Goal: Transaction & Acquisition: Purchase product/service

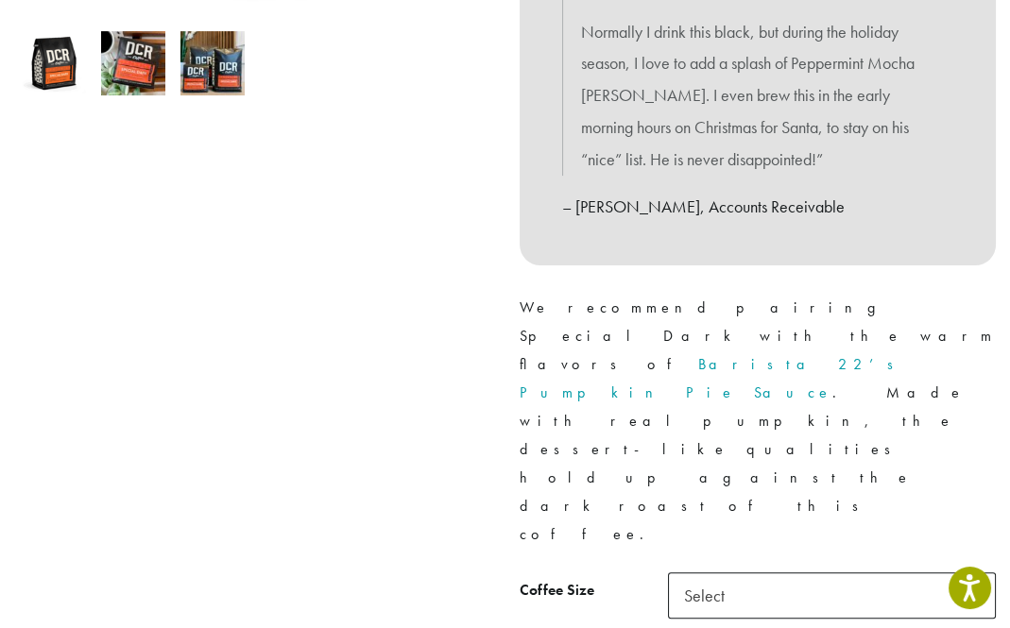
scroll to position [756, 0]
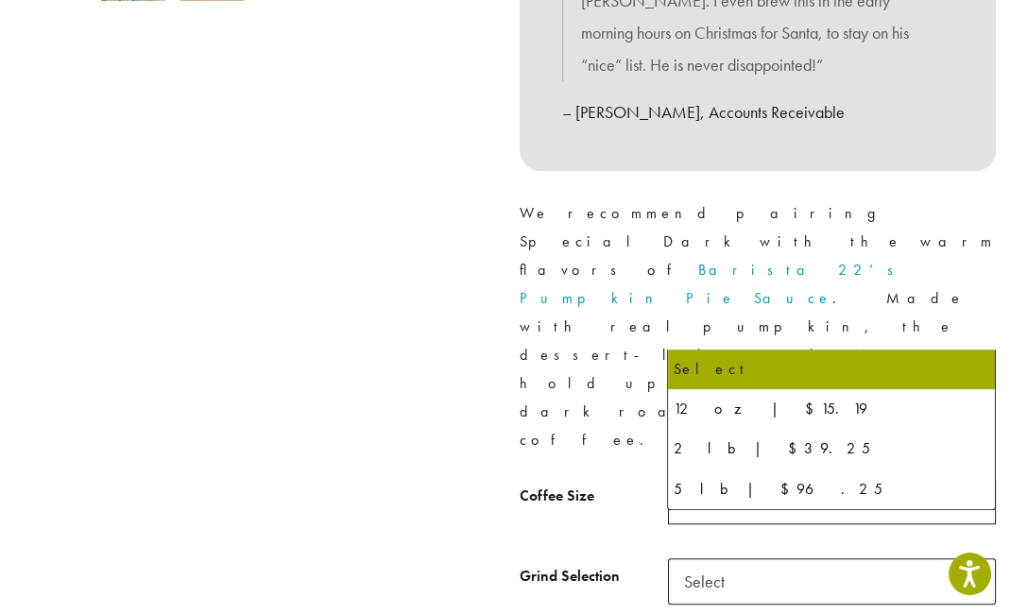
click at [971, 479] on b at bounding box center [972, 502] width 46 height 46
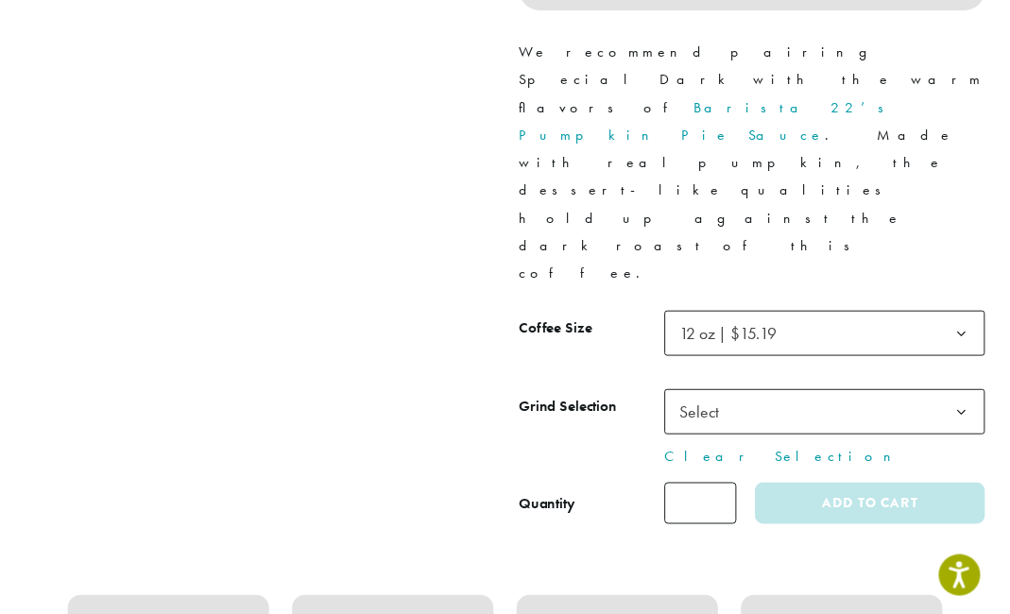
scroll to position [945, 0]
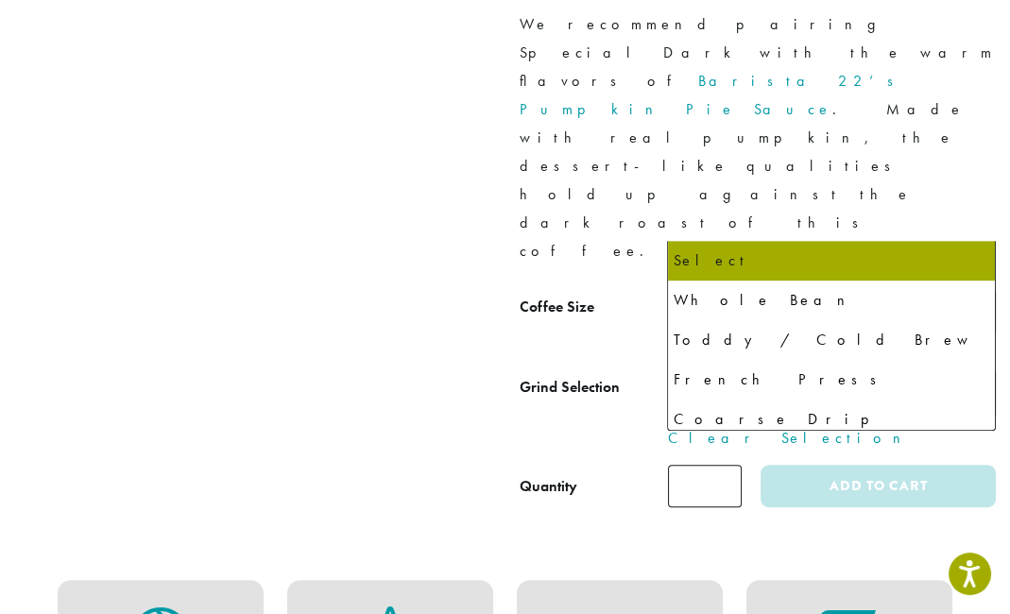
click at [972, 370] on b at bounding box center [972, 393] width 46 height 46
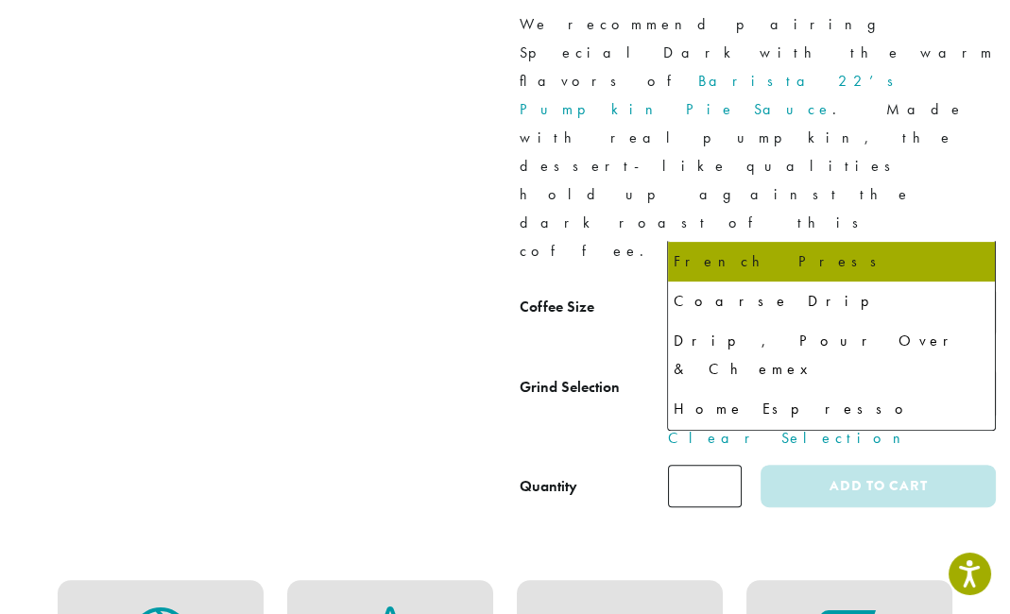
scroll to position [128, 0]
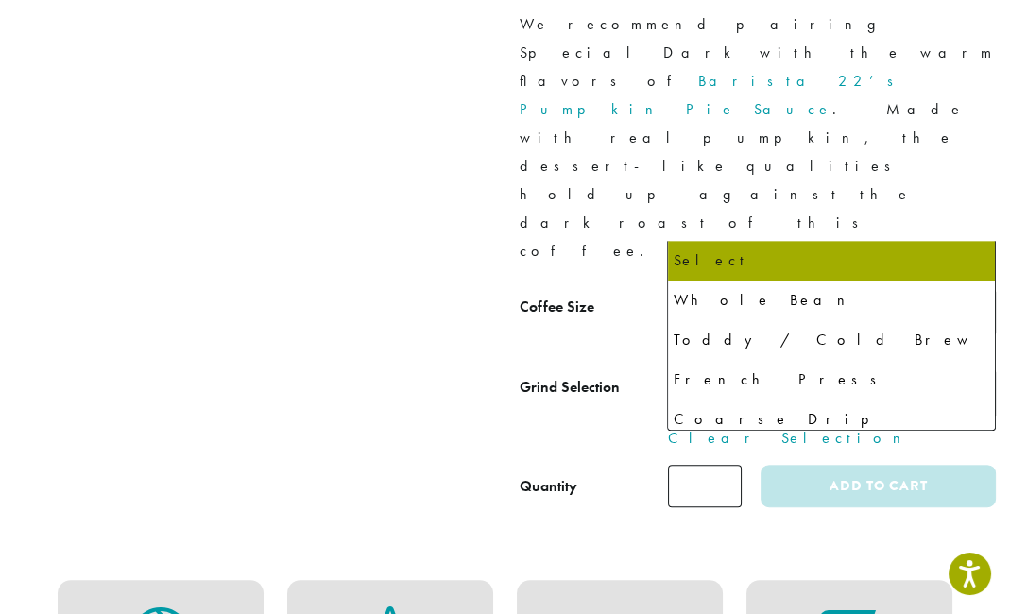
click at [972, 370] on b at bounding box center [972, 393] width 46 height 46
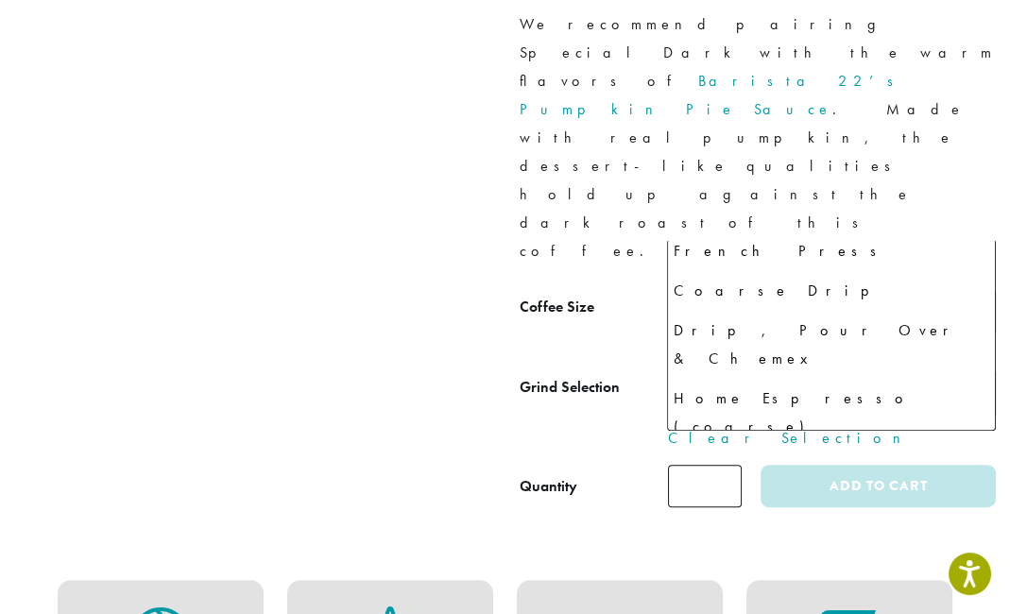
select select "*********"
select select "********"
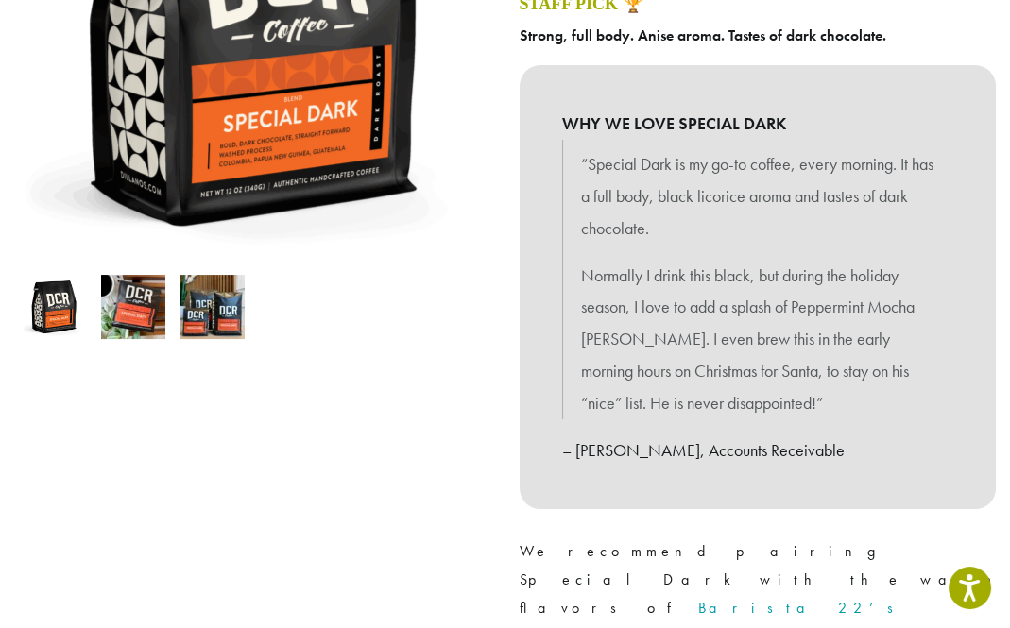
scroll to position [189, 0]
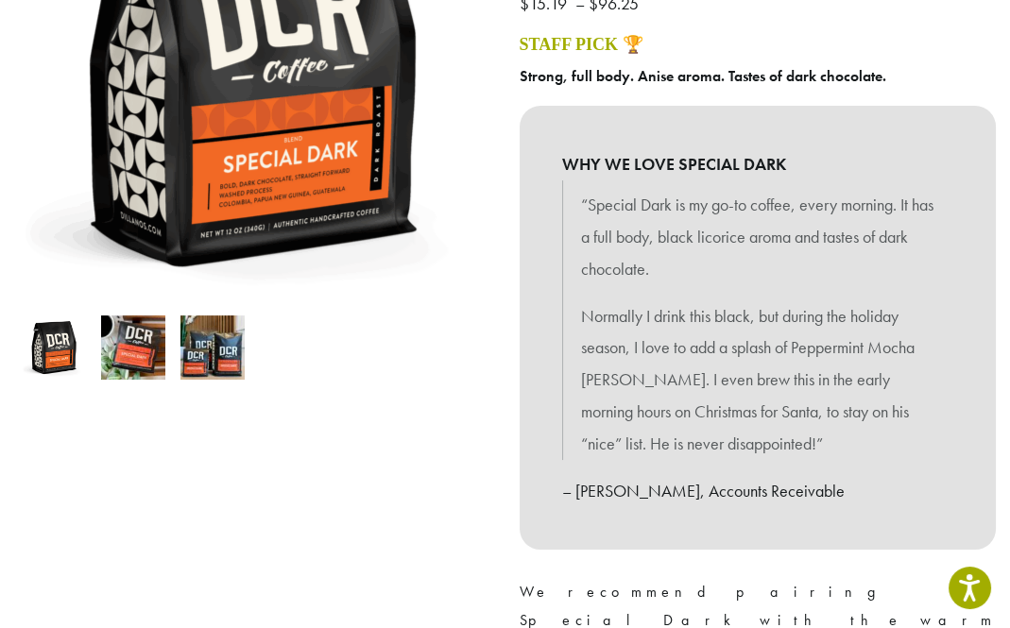
scroll to position [472, 0]
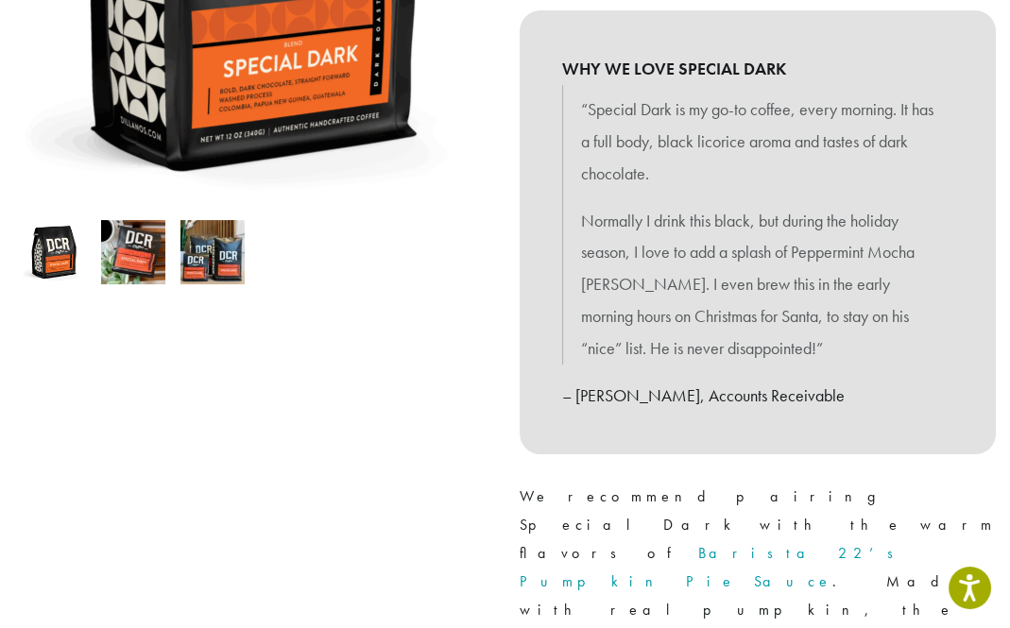
click at [213, 266] on img at bounding box center [212, 252] width 64 height 64
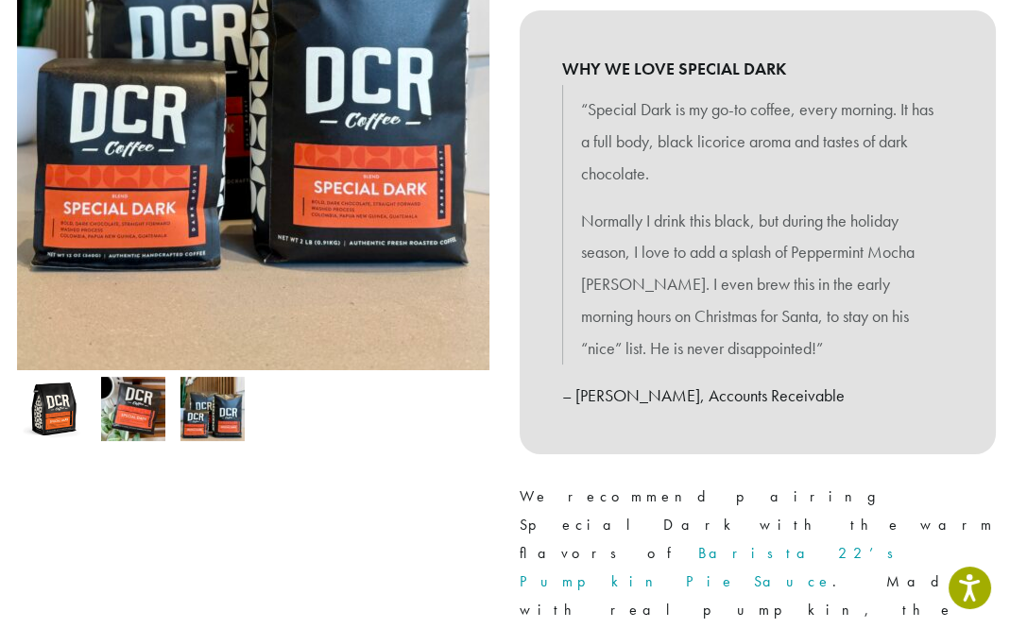
click at [133, 399] on img at bounding box center [133, 409] width 64 height 64
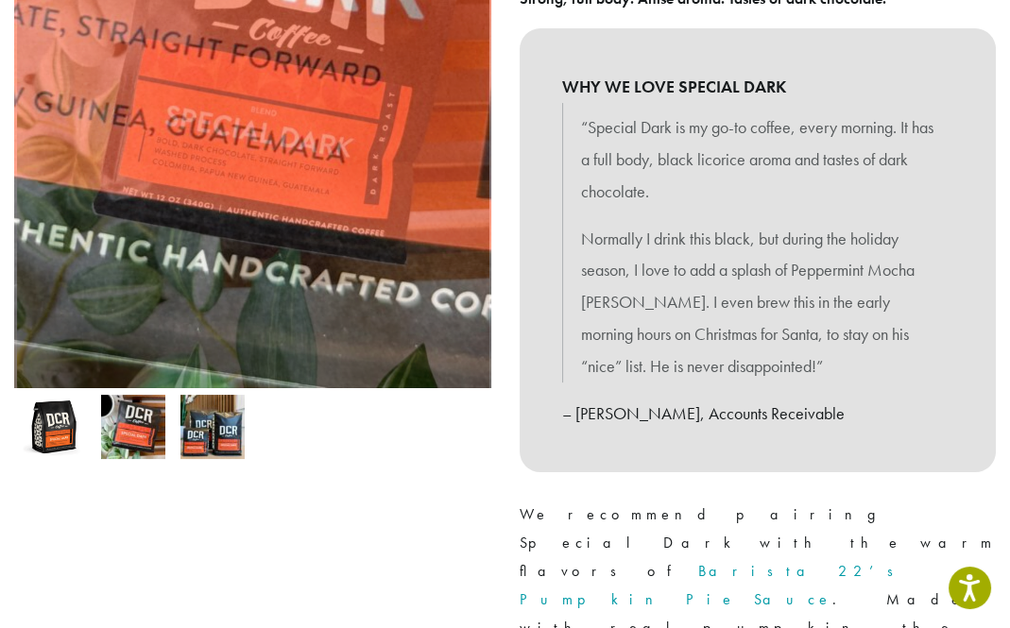
scroll to position [567, 0]
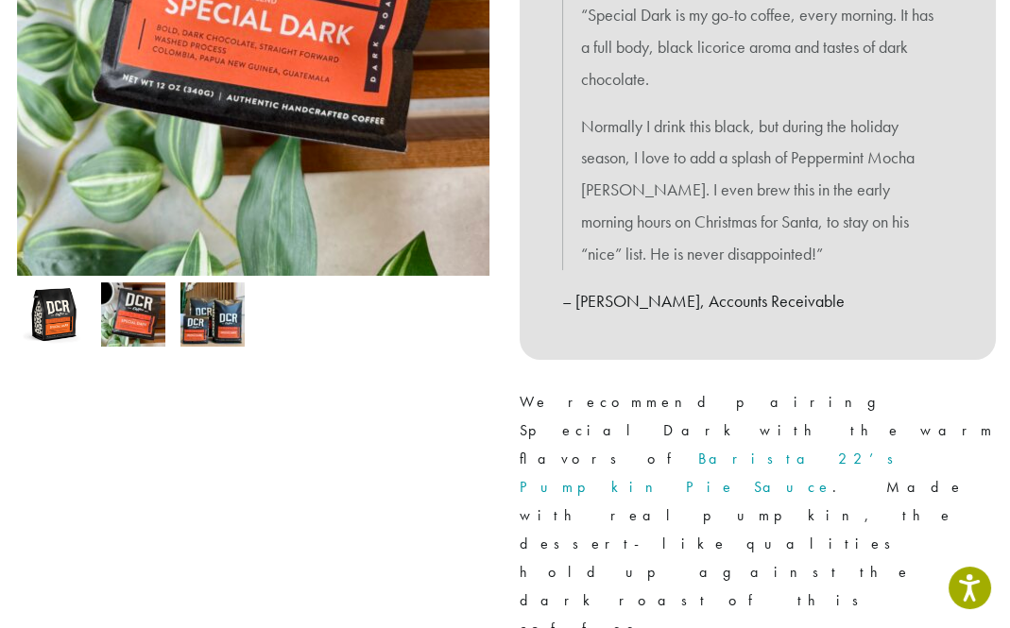
click at [325, 368] on div at bounding box center [252, 292] width 505 height 1293
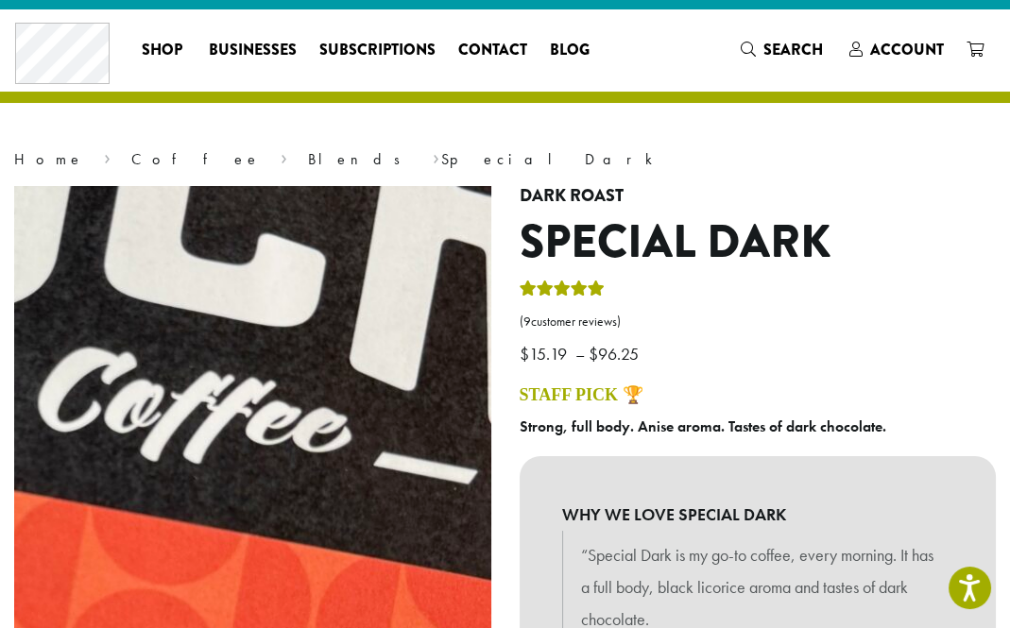
scroll to position [0, 0]
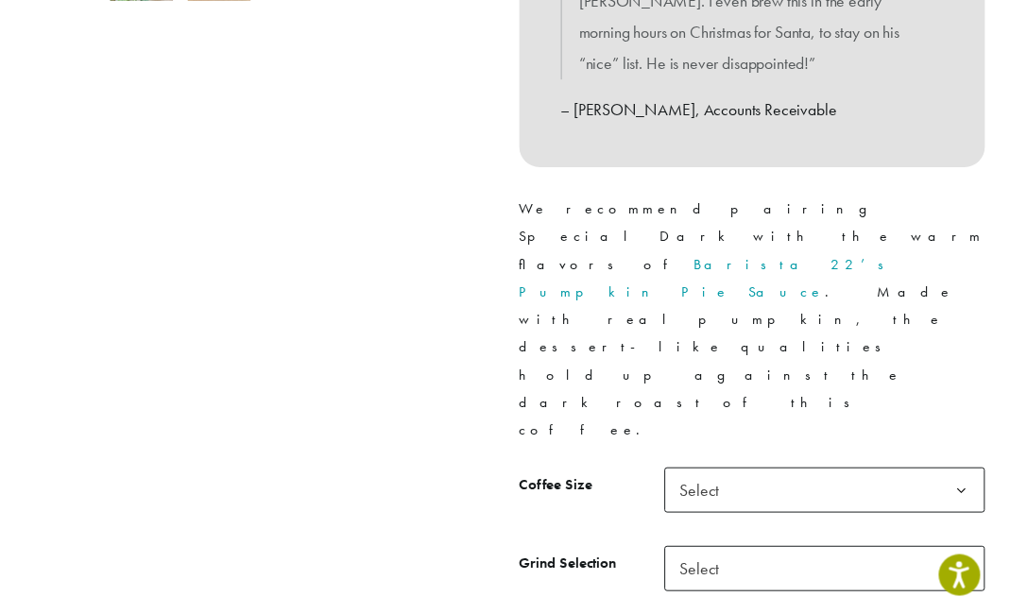
scroll to position [850, 0]
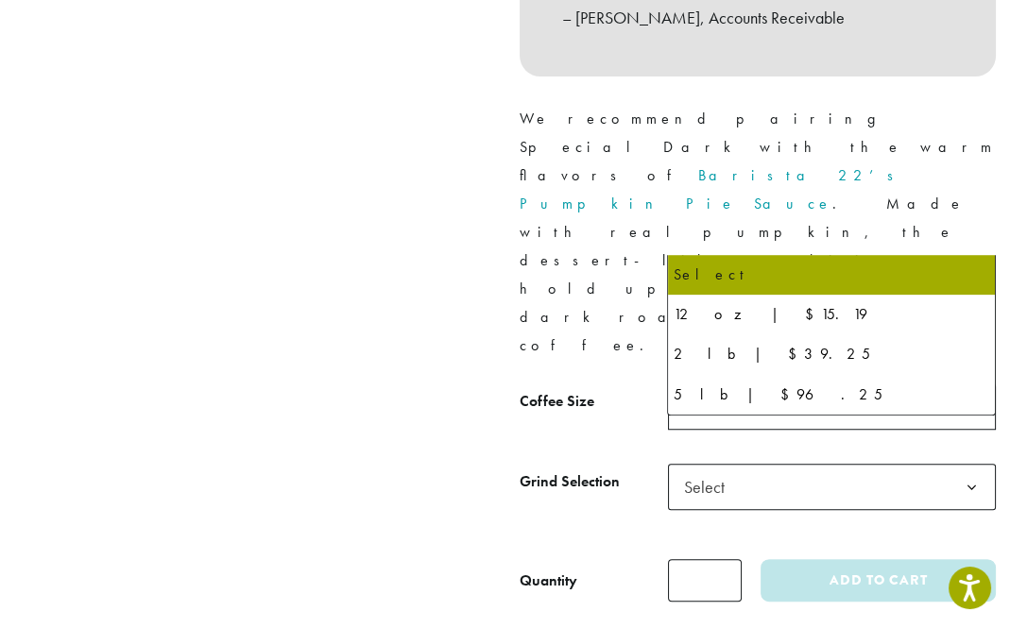
click at [974, 385] on b at bounding box center [972, 408] width 46 height 46
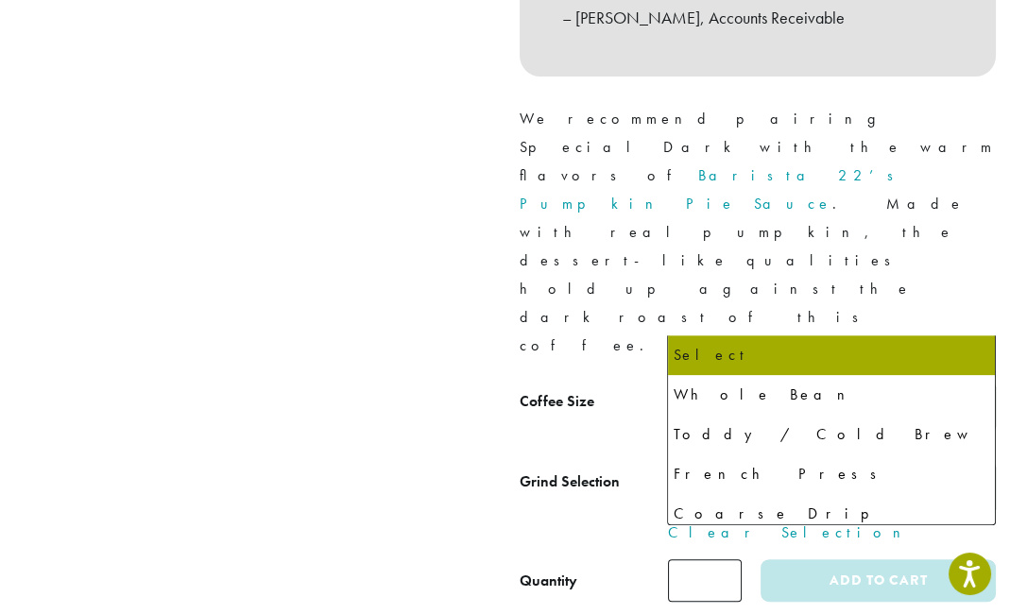
click at [967, 465] on b at bounding box center [972, 488] width 46 height 46
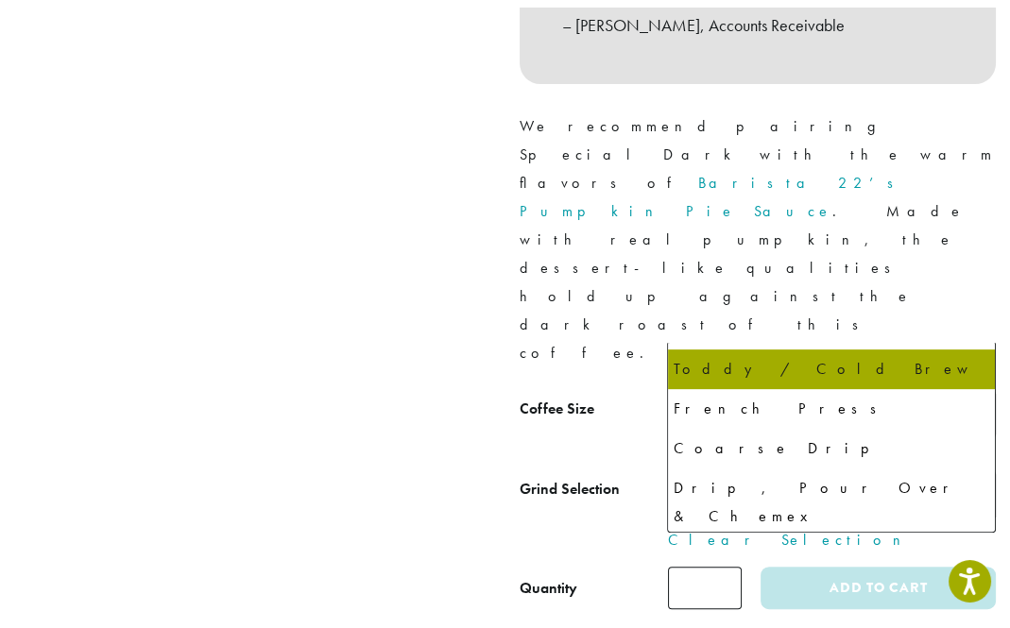
scroll to position [128, 0]
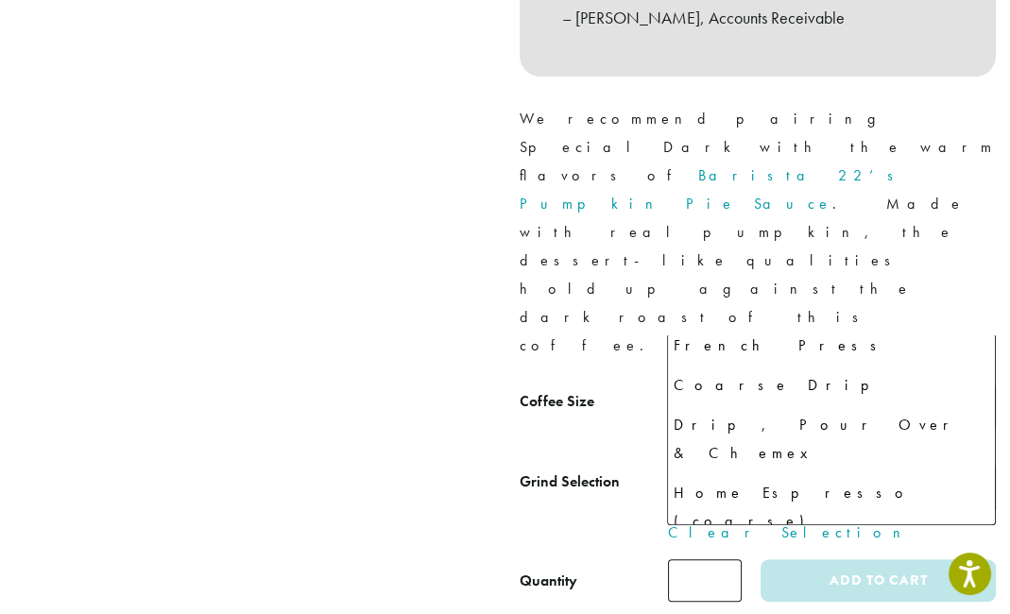
select select "*********"
select select "********"
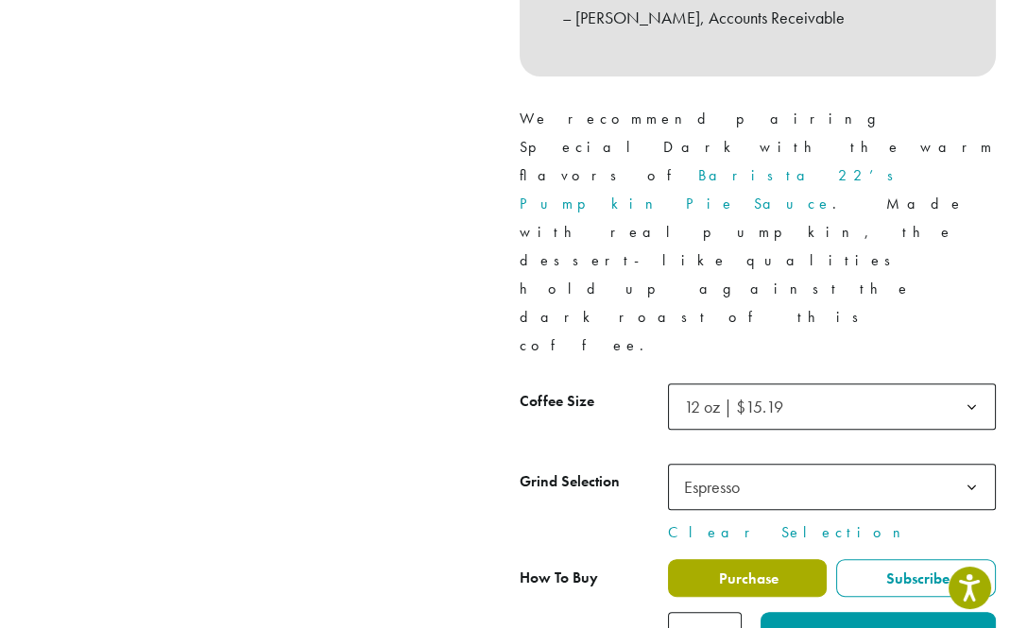
click at [752, 569] on span "Purchase" at bounding box center [747, 579] width 62 height 20
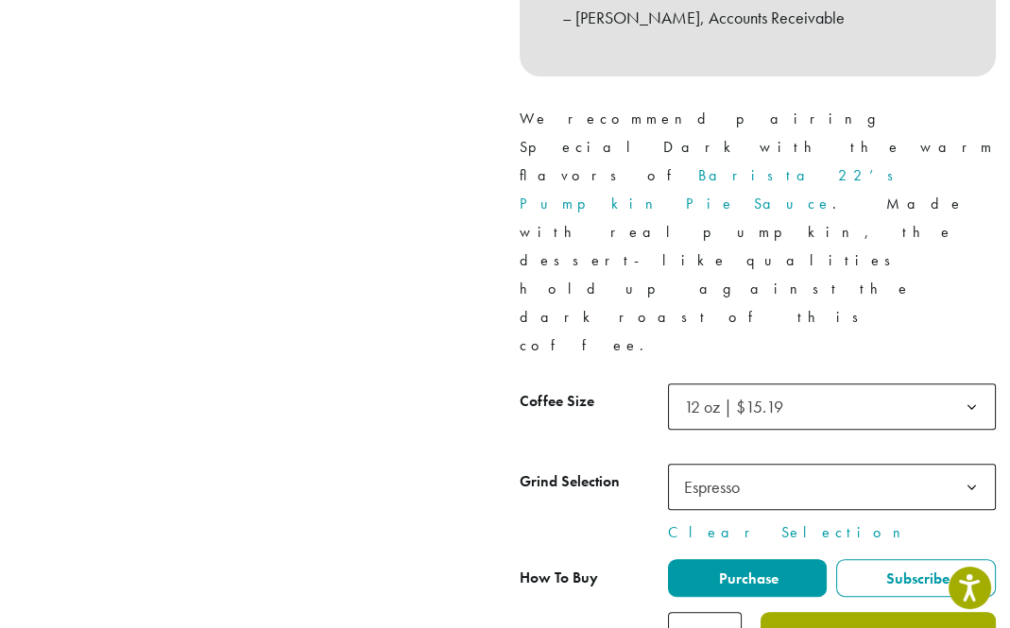
click at [848, 612] on button "Add to cart" at bounding box center [878, 633] width 235 height 43
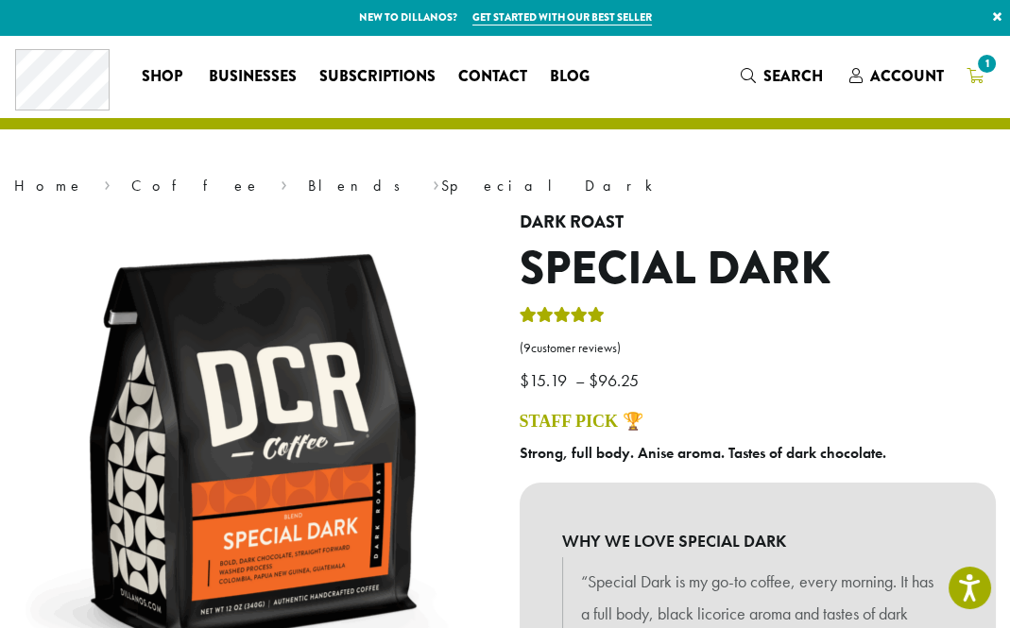
click at [983, 67] on span "1" at bounding box center [987, 64] width 26 height 26
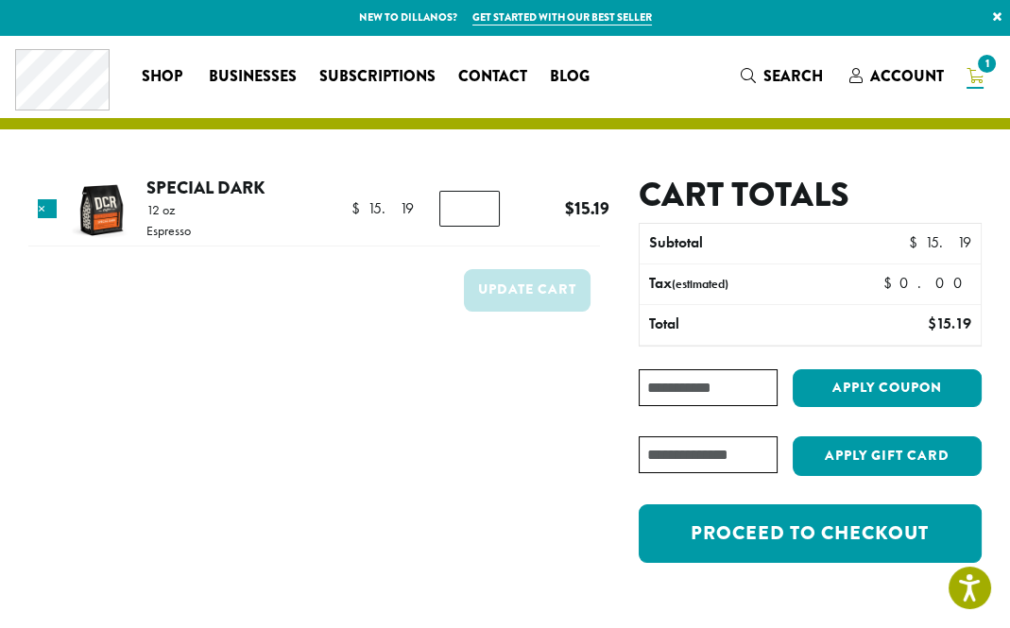
click at [983, 64] on span "1" at bounding box center [987, 64] width 26 height 26
click at [48, 206] on link "×" at bounding box center [47, 208] width 19 height 19
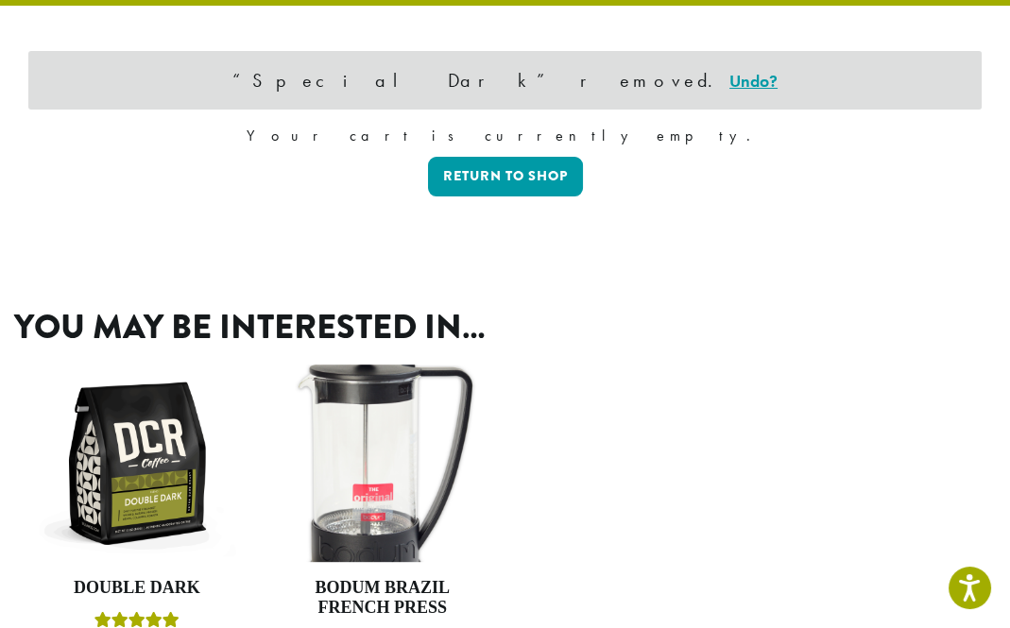
scroll to position [89, 0]
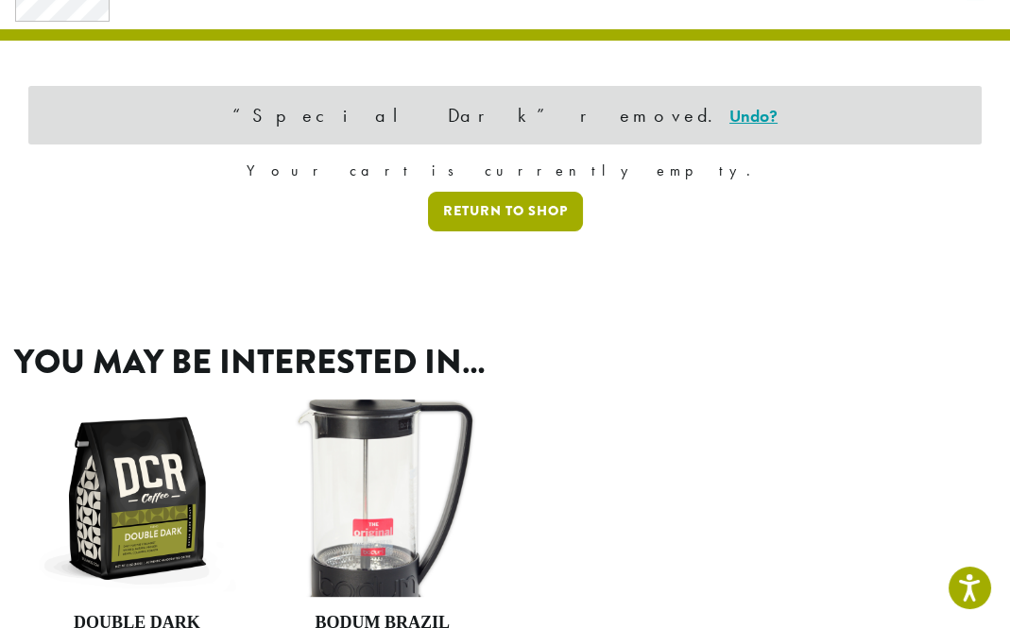
click at [515, 214] on link "Return to shop" at bounding box center [505, 212] width 155 height 40
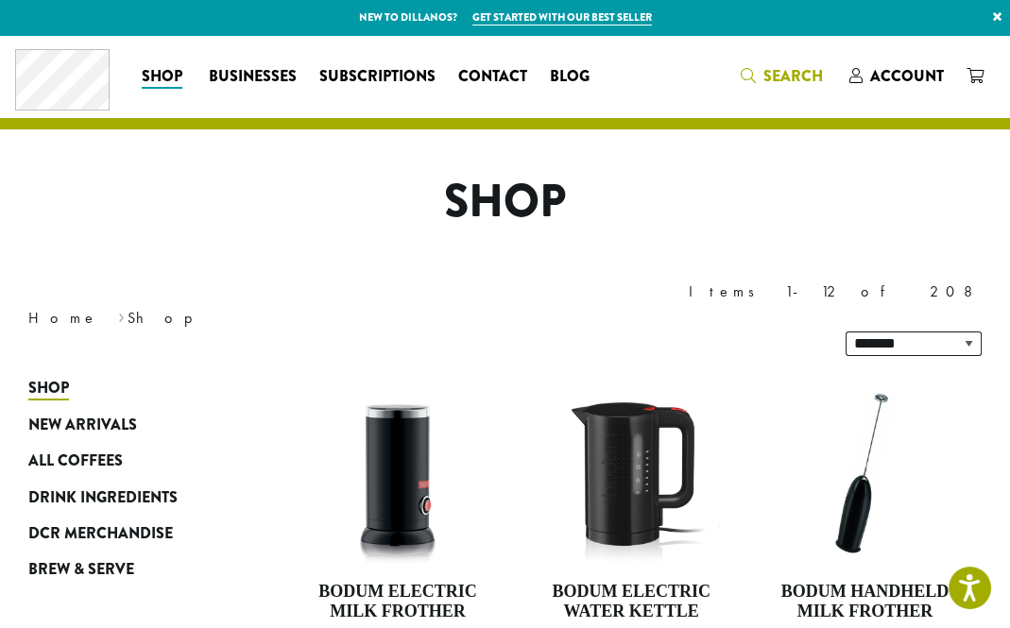
click at [784, 77] on span "Search" at bounding box center [793, 76] width 60 height 22
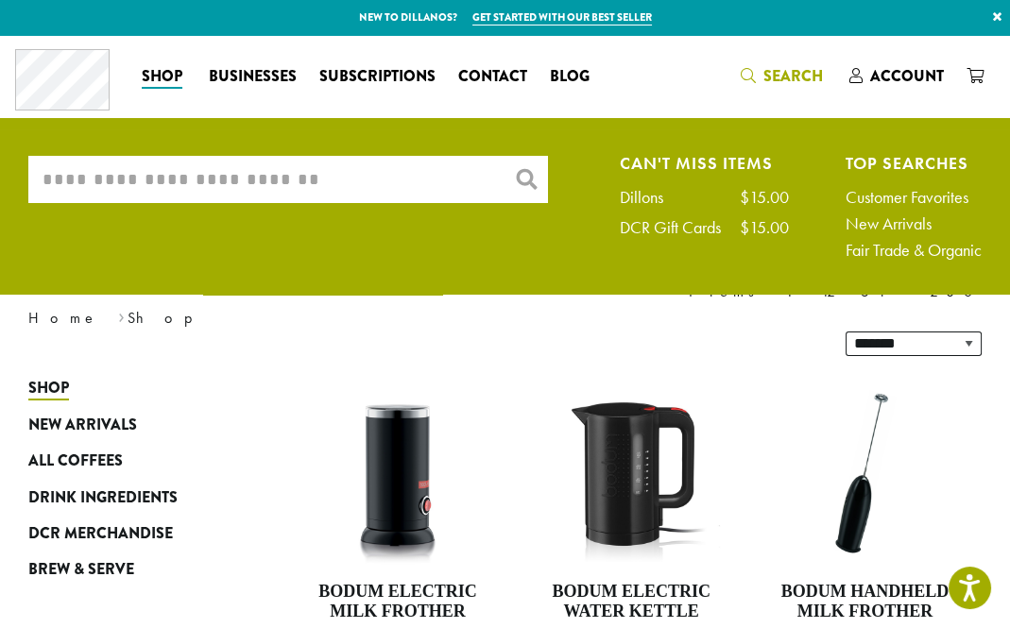
click at [351, 175] on input "What are you searching for?" at bounding box center [288, 179] width 520 height 47
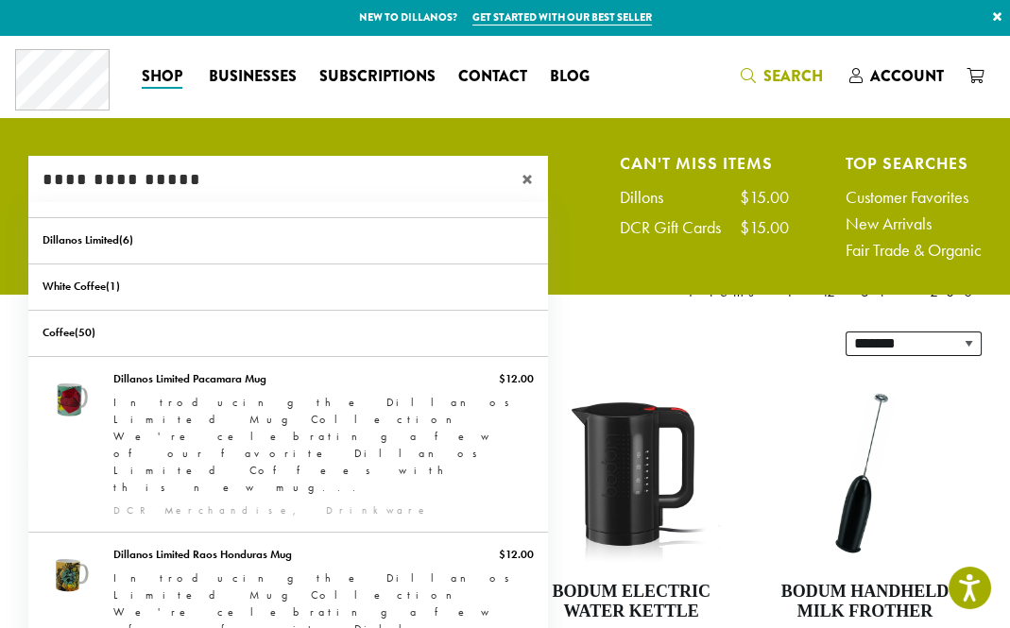
click at [73, 180] on input "**********" at bounding box center [288, 179] width 520 height 47
type input "**********"
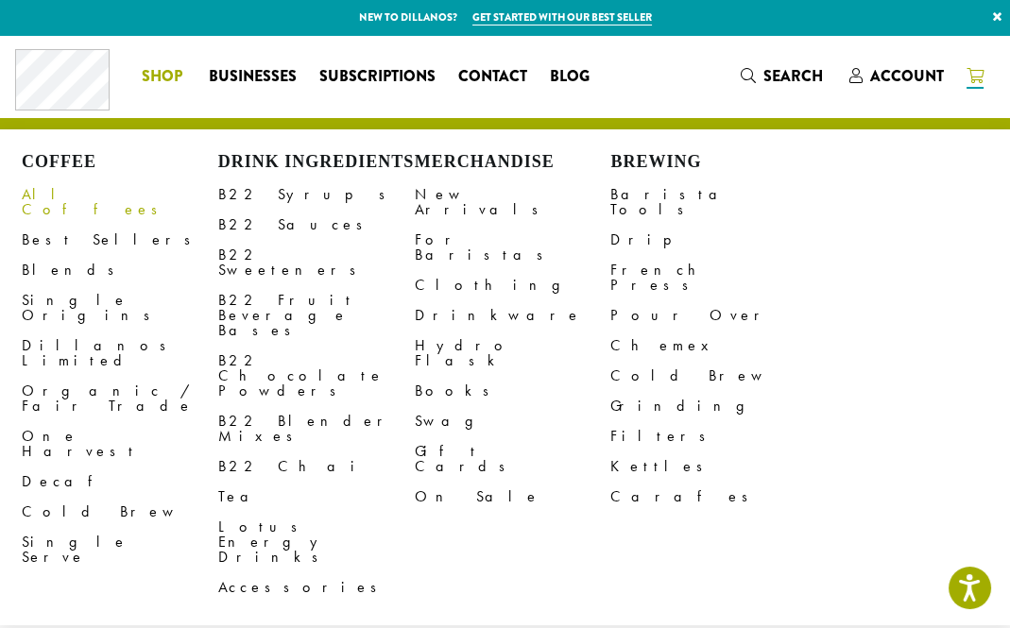
click at [51, 193] on link "All Coffees" at bounding box center [120, 202] width 197 height 45
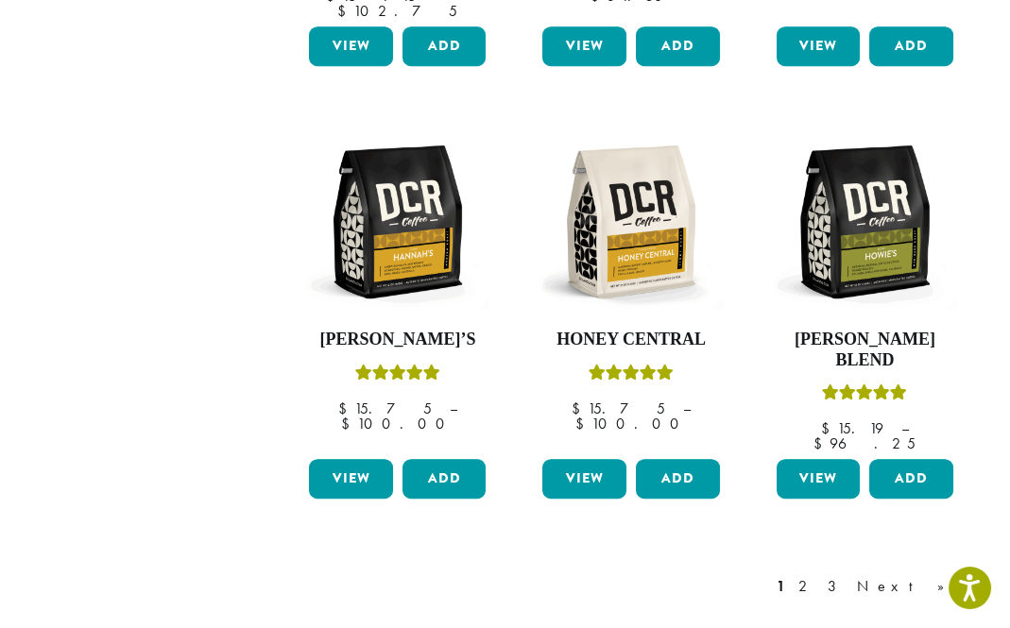
scroll to position [1606, 0]
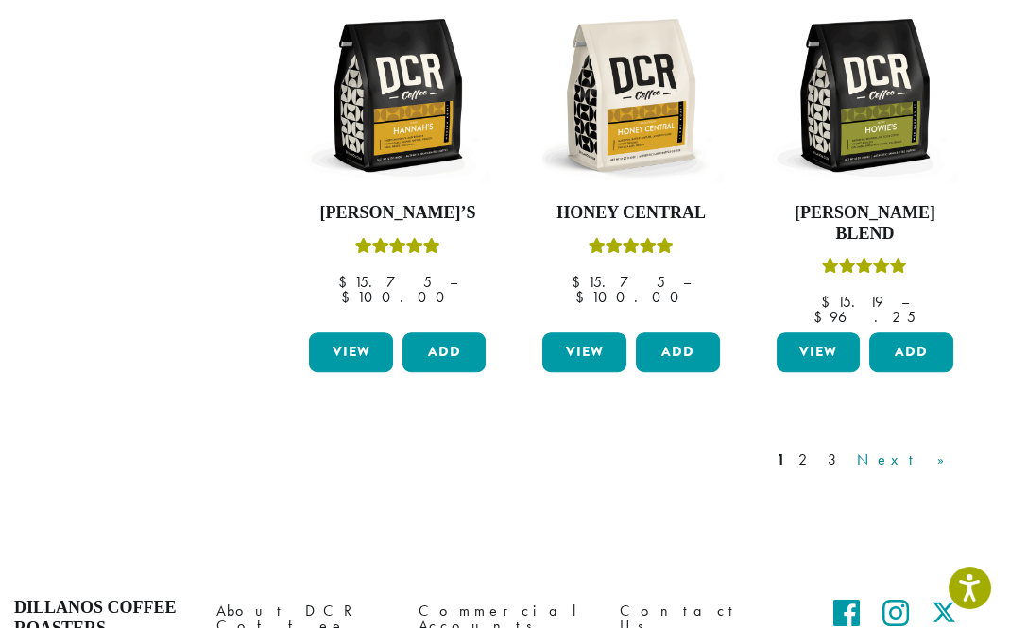
click at [931, 449] on link "Next »" at bounding box center [907, 460] width 109 height 23
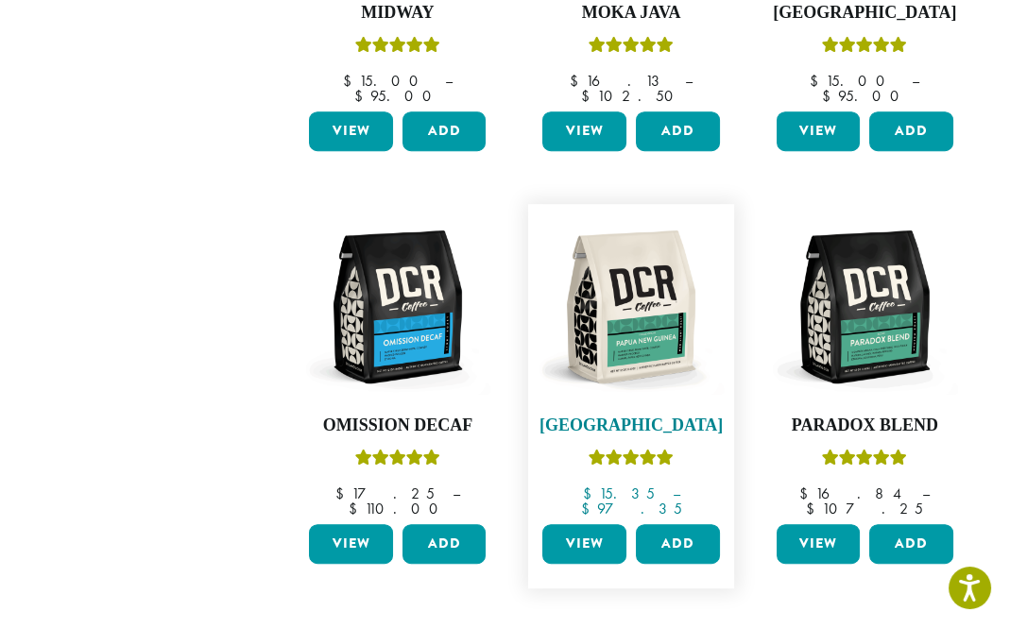
scroll to position [1417, 0]
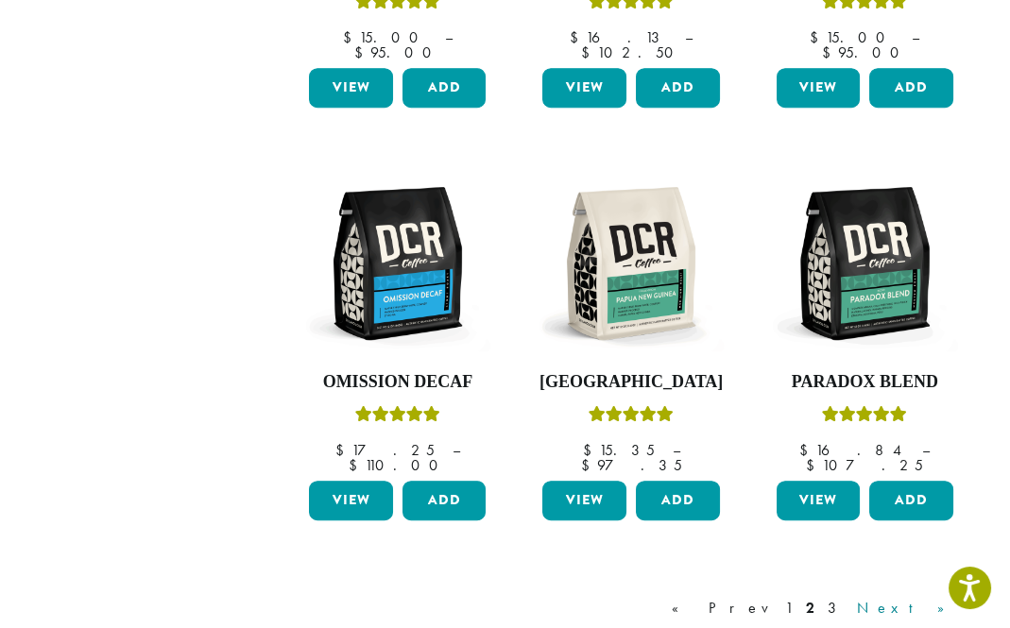
click at [931, 597] on link "Next »" at bounding box center [907, 608] width 109 height 23
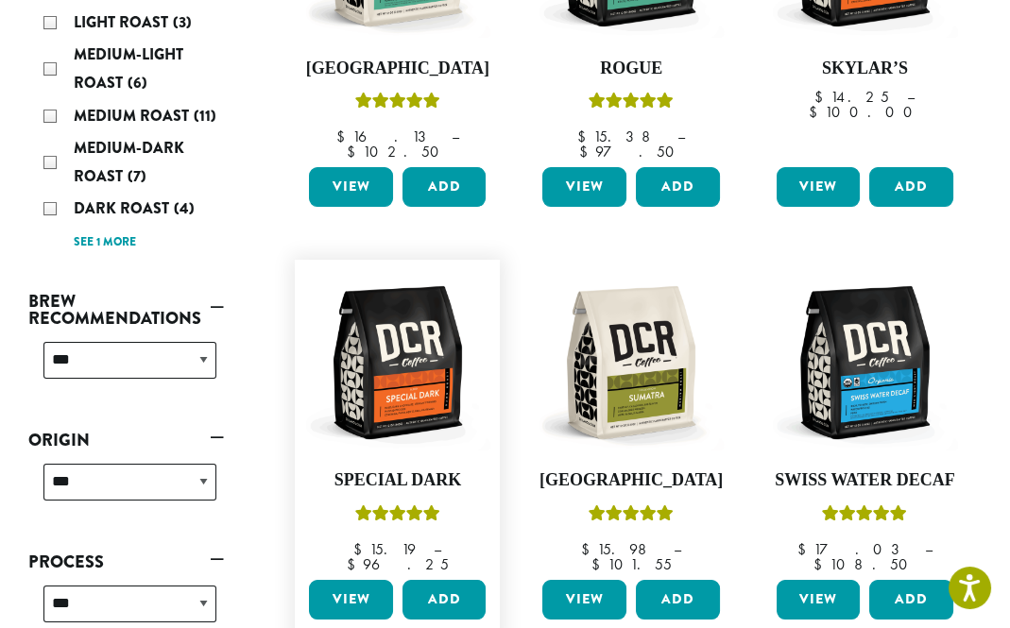
scroll to position [567, 0]
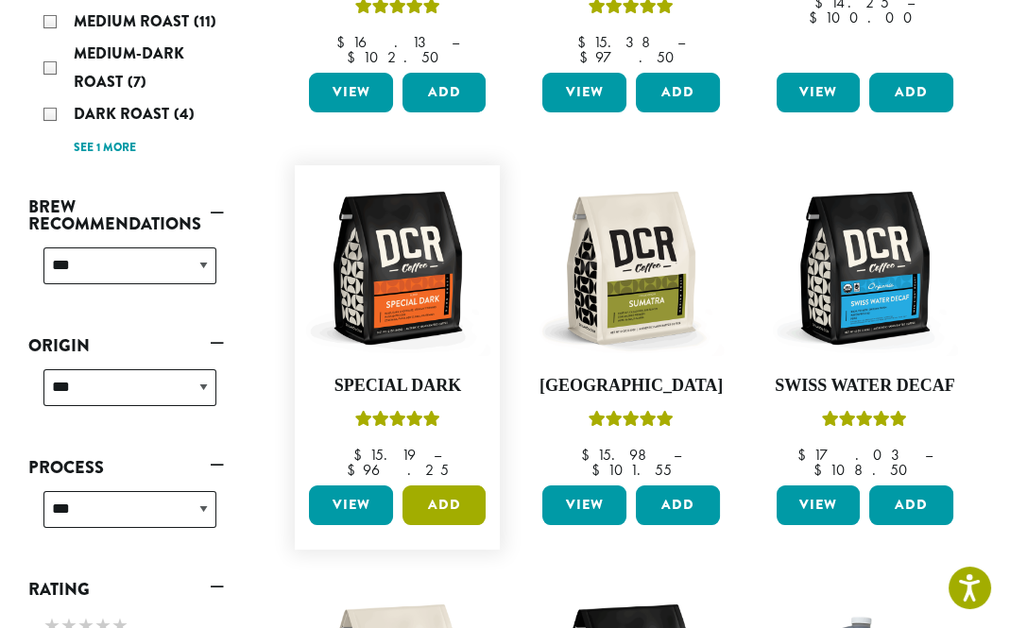
click at [442, 486] on button "Add" at bounding box center [444, 506] width 84 height 40
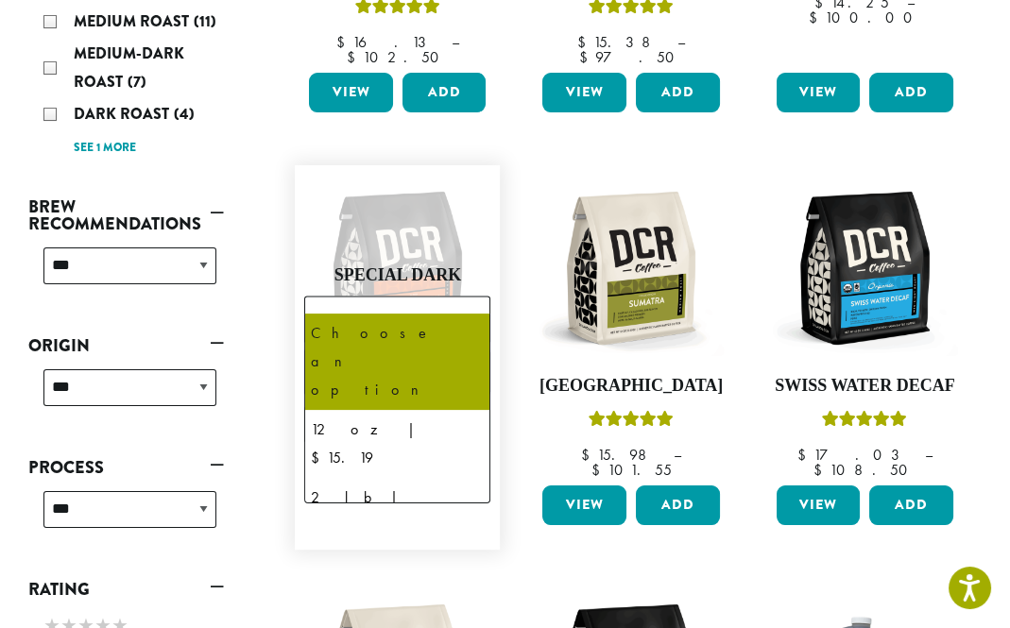
click at [465, 298] on b at bounding box center [466, 321] width 46 height 46
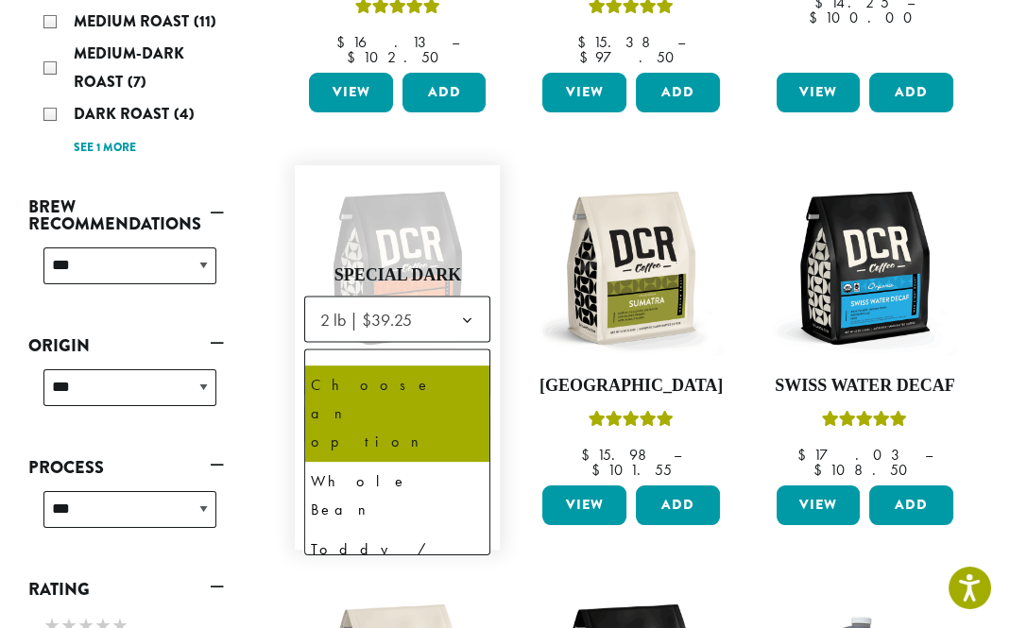
click at [462, 351] on b at bounding box center [466, 374] width 46 height 46
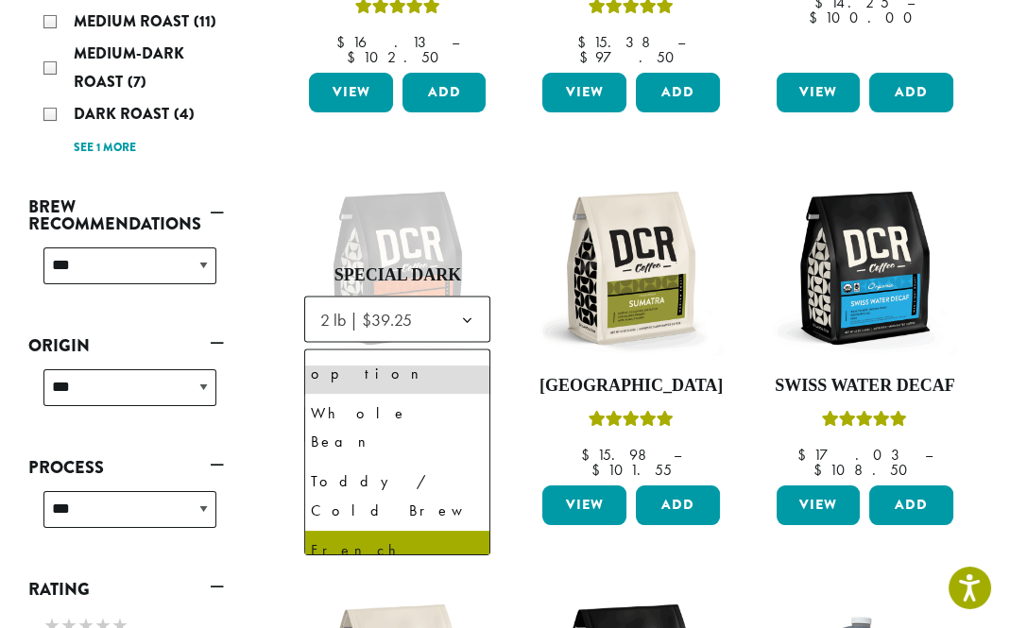
scroll to position [128, 0]
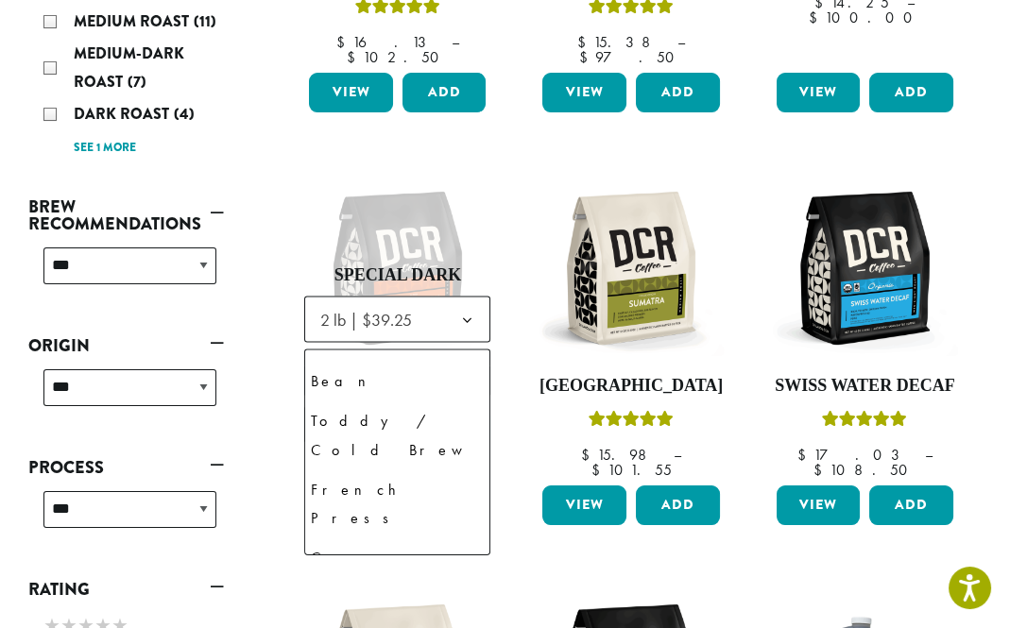
select select "**********"
select select "********"
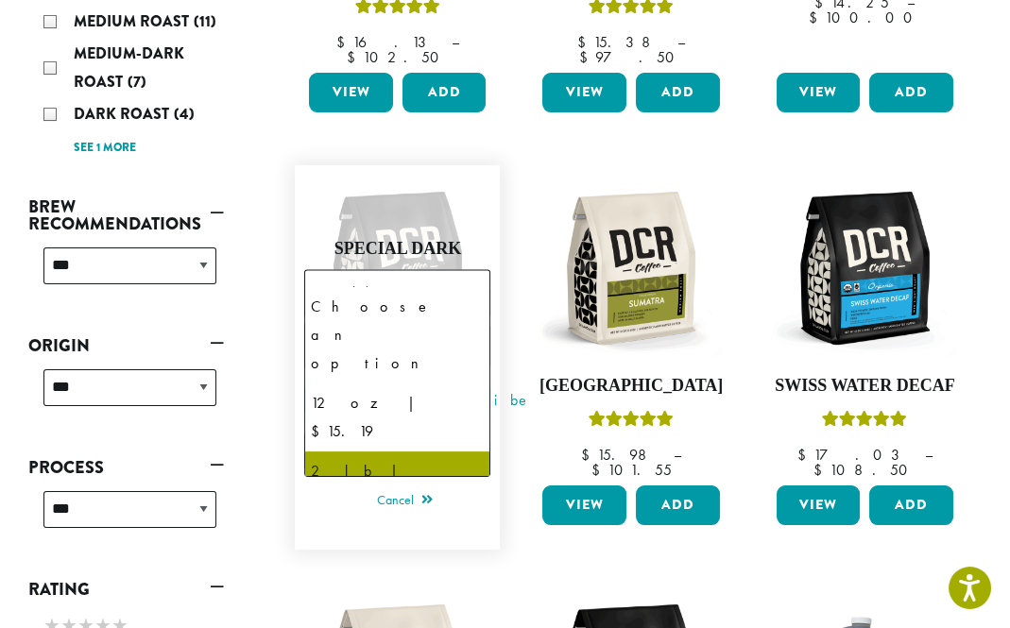
click at [461, 271] on b at bounding box center [466, 294] width 46 height 46
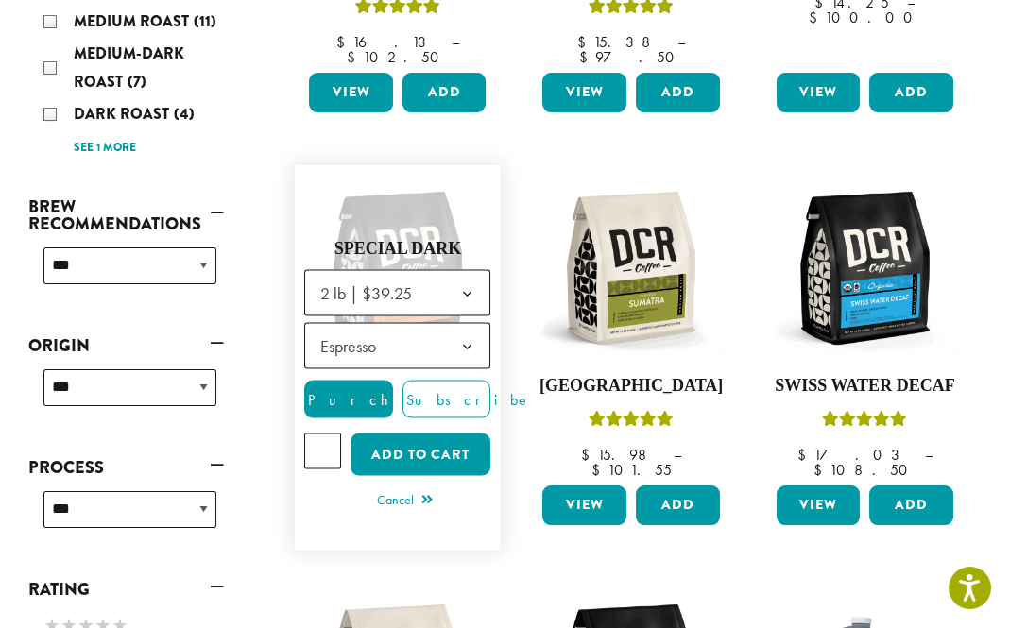
click at [461, 271] on b at bounding box center [466, 294] width 46 height 46
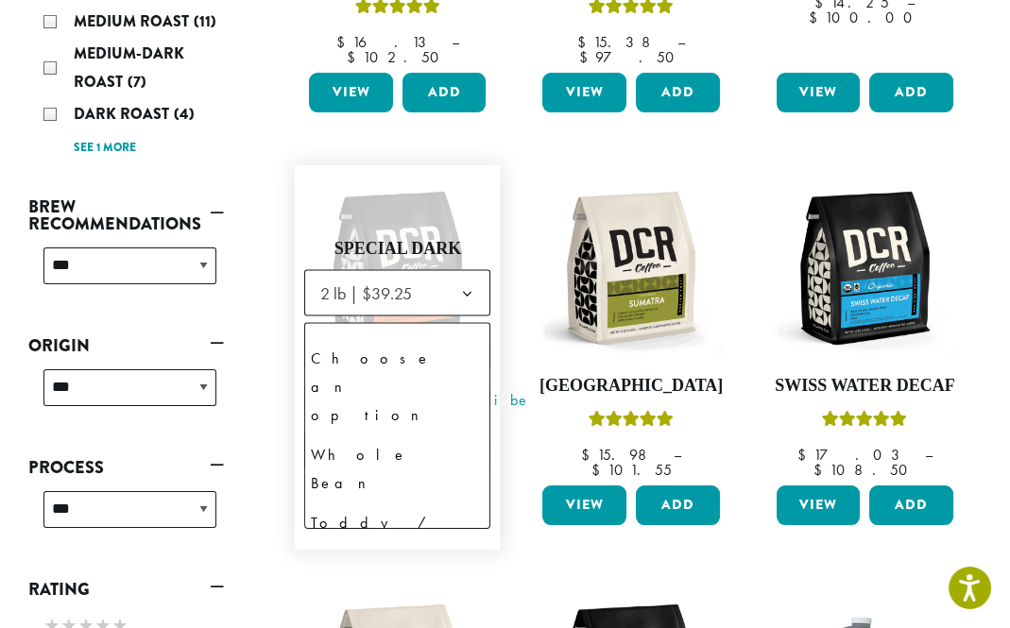
click at [467, 324] on b at bounding box center [466, 347] width 46 height 46
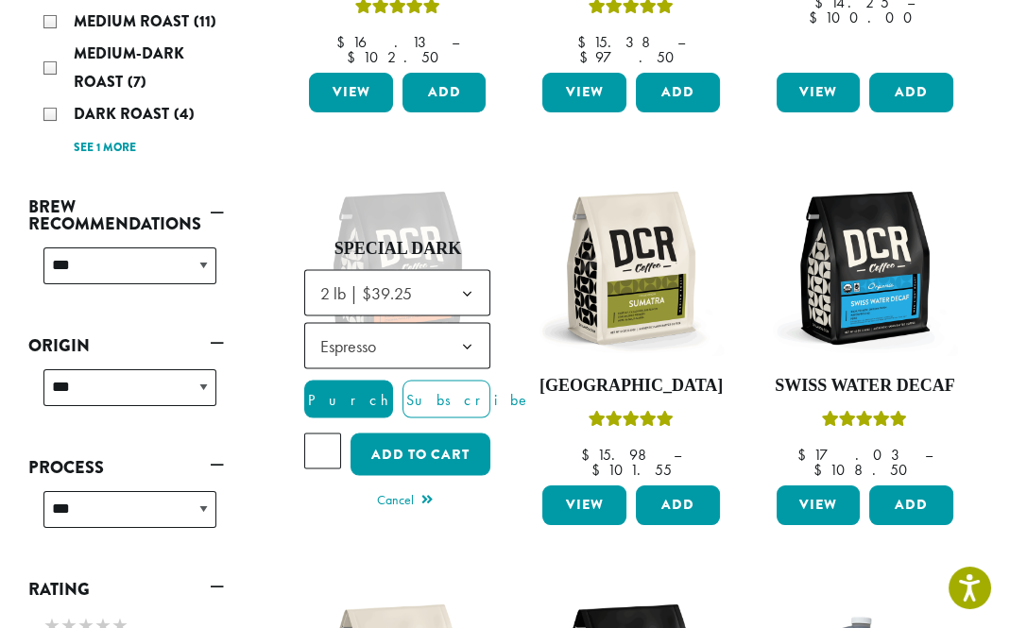
click at [526, 476] on ul "**********" at bounding box center [631, 573] width 701 height 1671
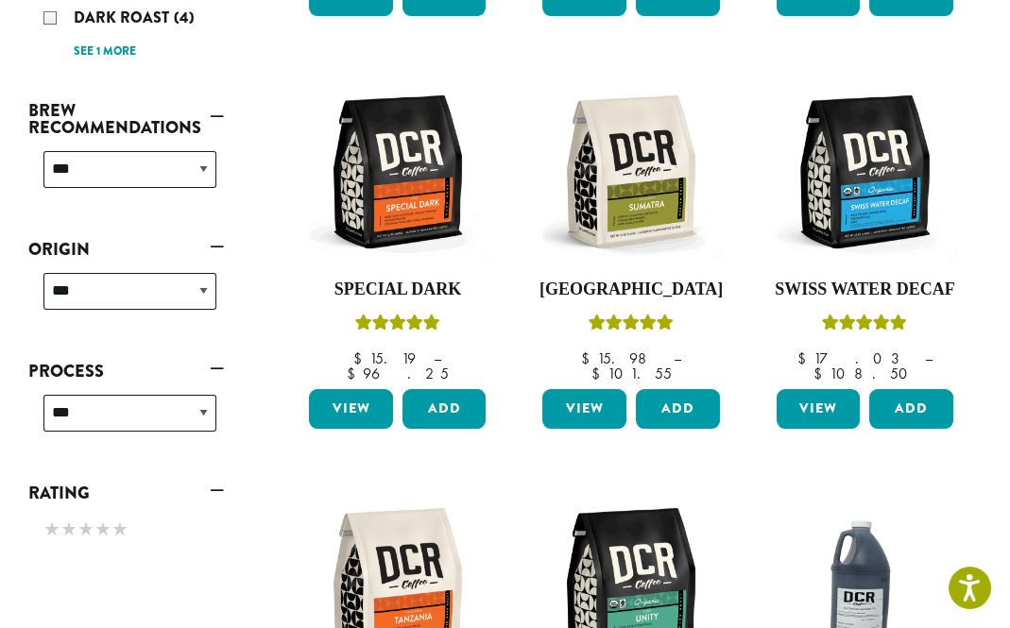
scroll to position [661, 0]
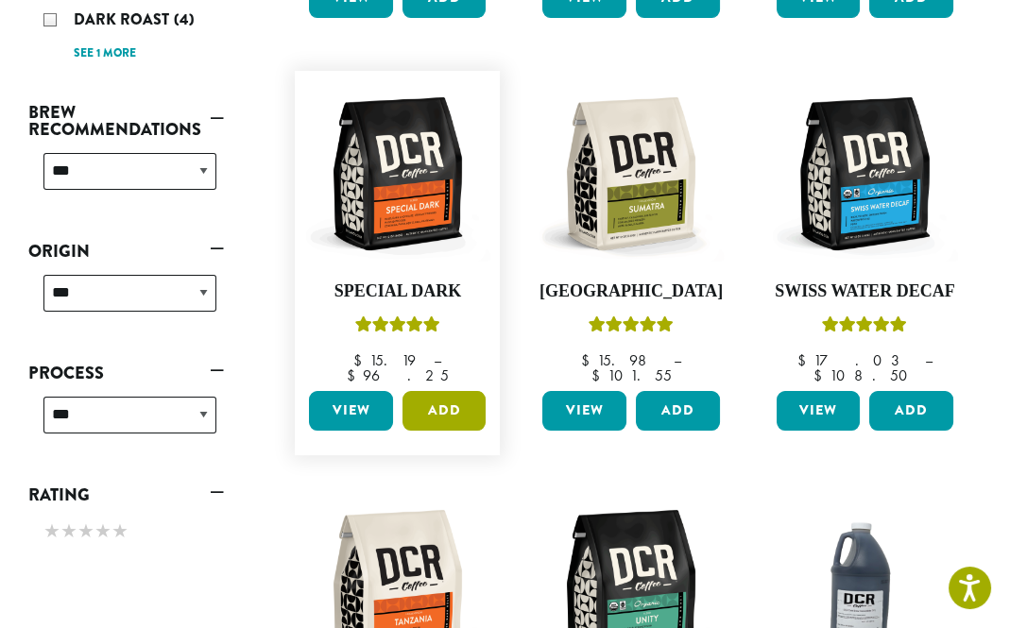
click at [434, 391] on button "Add" at bounding box center [444, 411] width 84 height 40
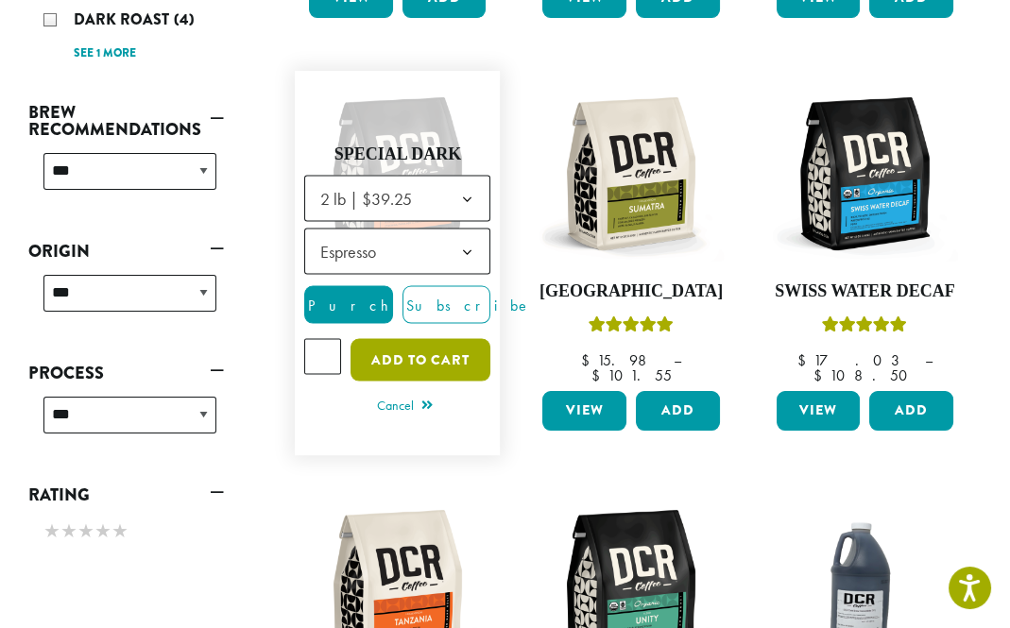
click at [417, 339] on button "Add to cart" at bounding box center [421, 360] width 141 height 43
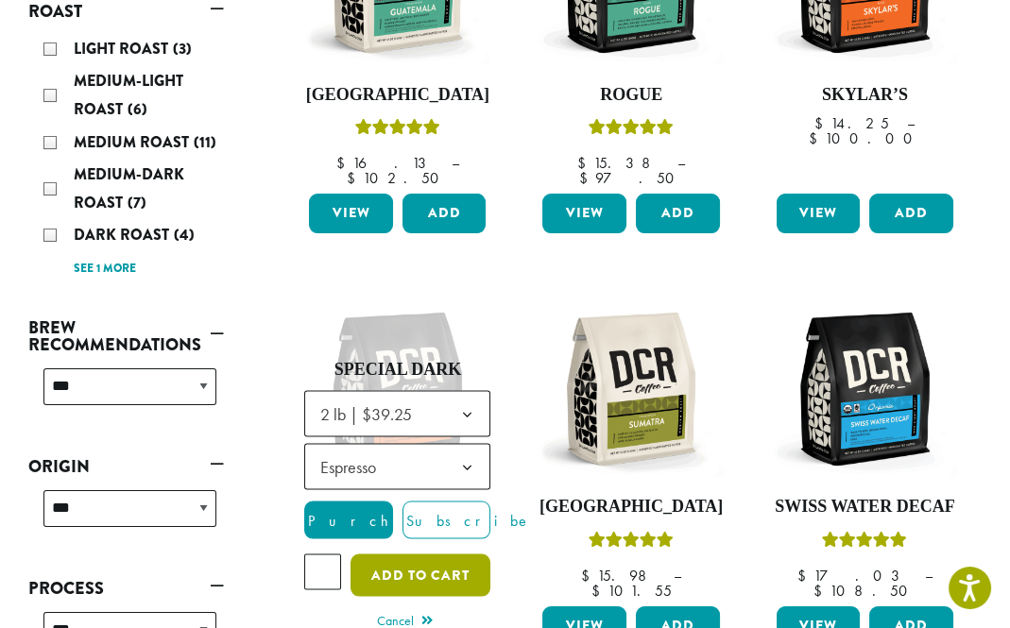
scroll to position [334, 0]
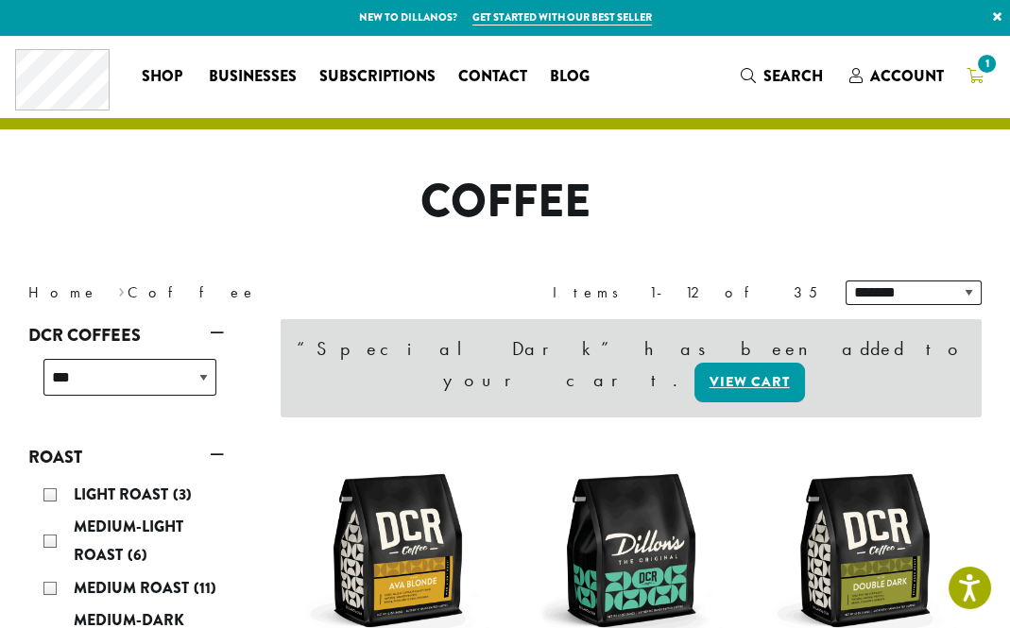
click at [985, 70] on span "1" at bounding box center [987, 64] width 26 height 26
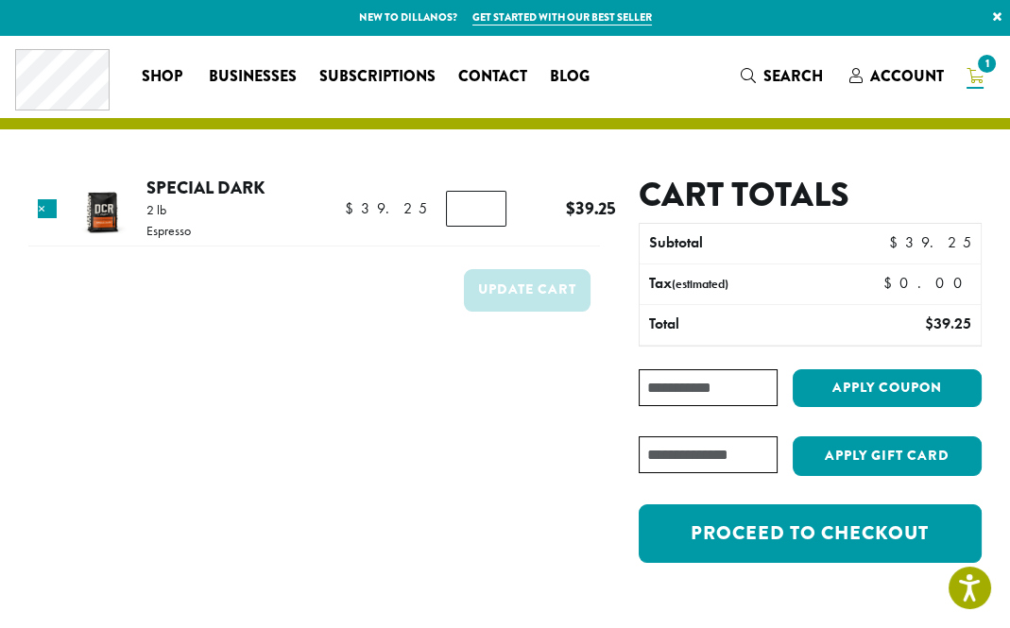
click at [98, 206] on img at bounding box center [101, 210] width 61 height 61
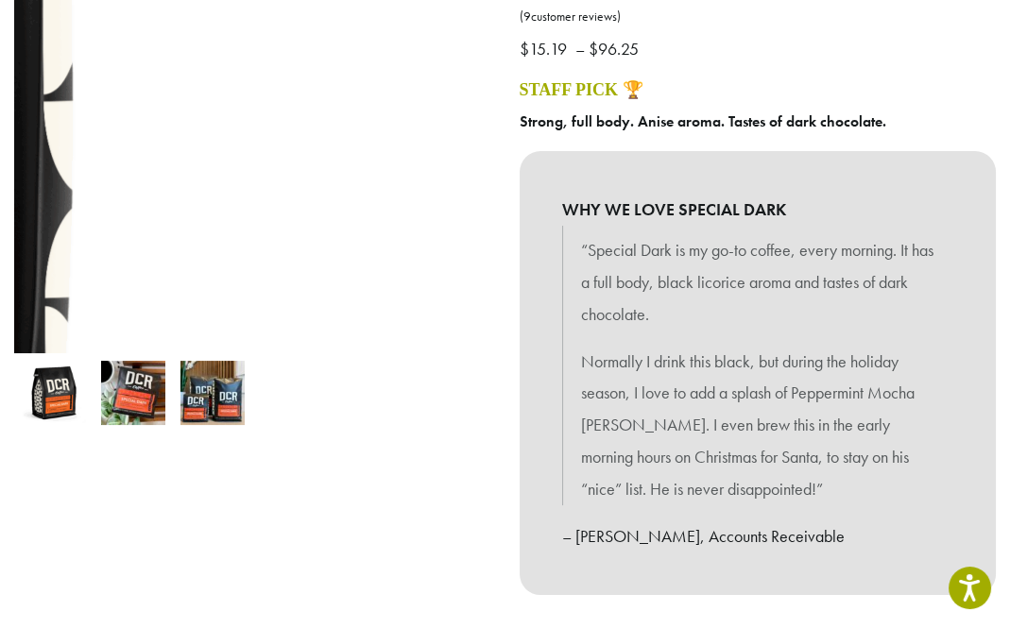
scroll to position [378, 0]
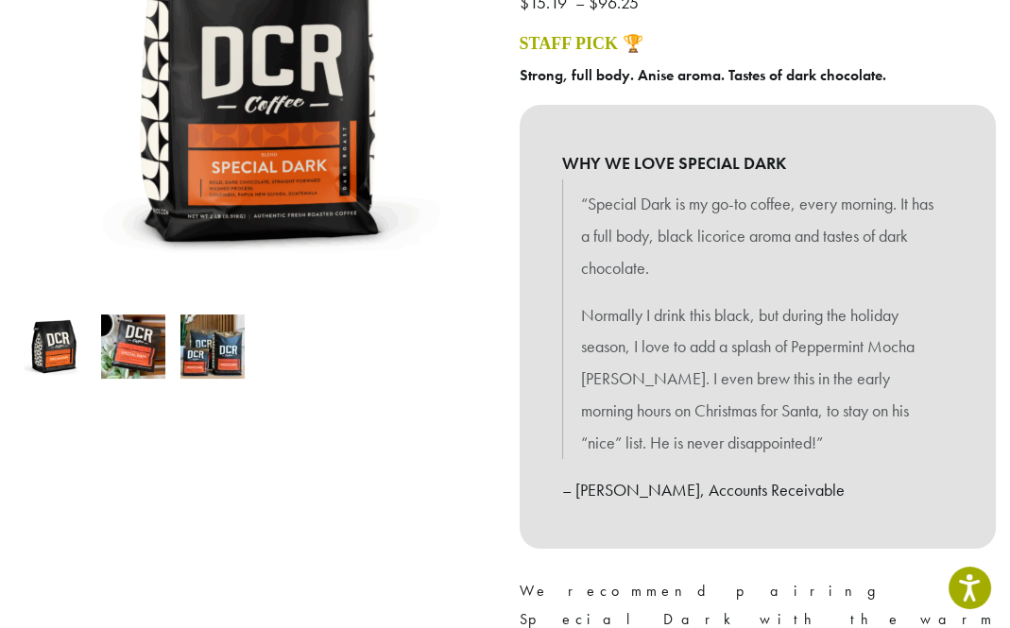
click at [348, 421] on div at bounding box center [252, 481] width 505 height 1293
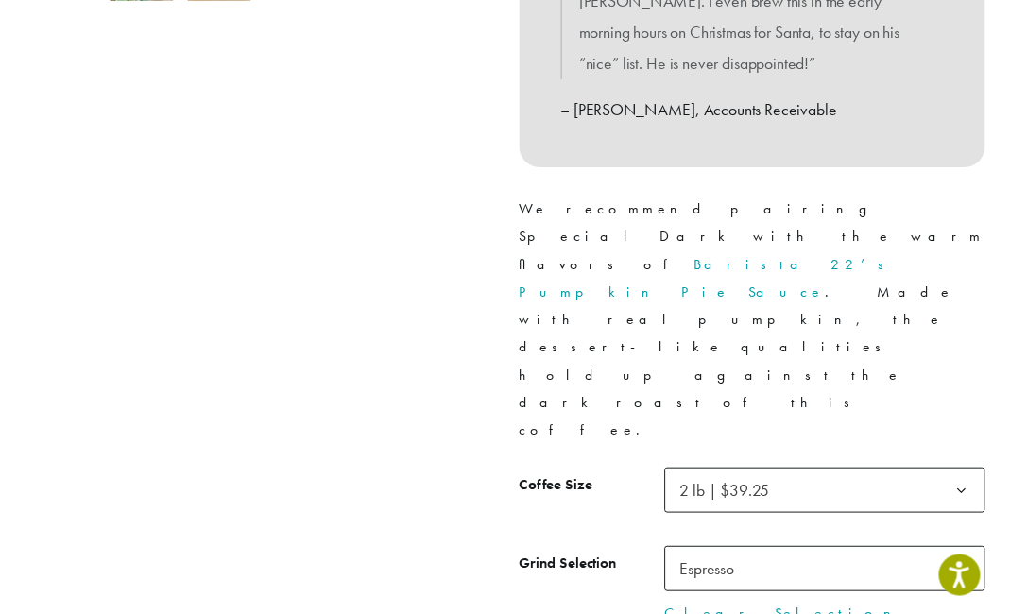
scroll to position [850, 0]
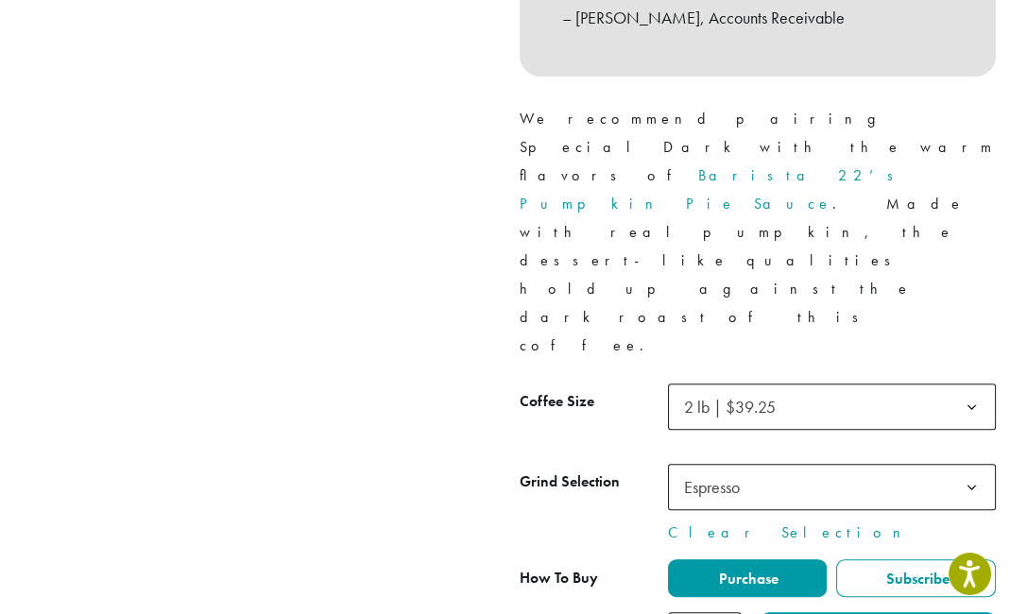
click at [975, 465] on b at bounding box center [972, 488] width 46 height 46
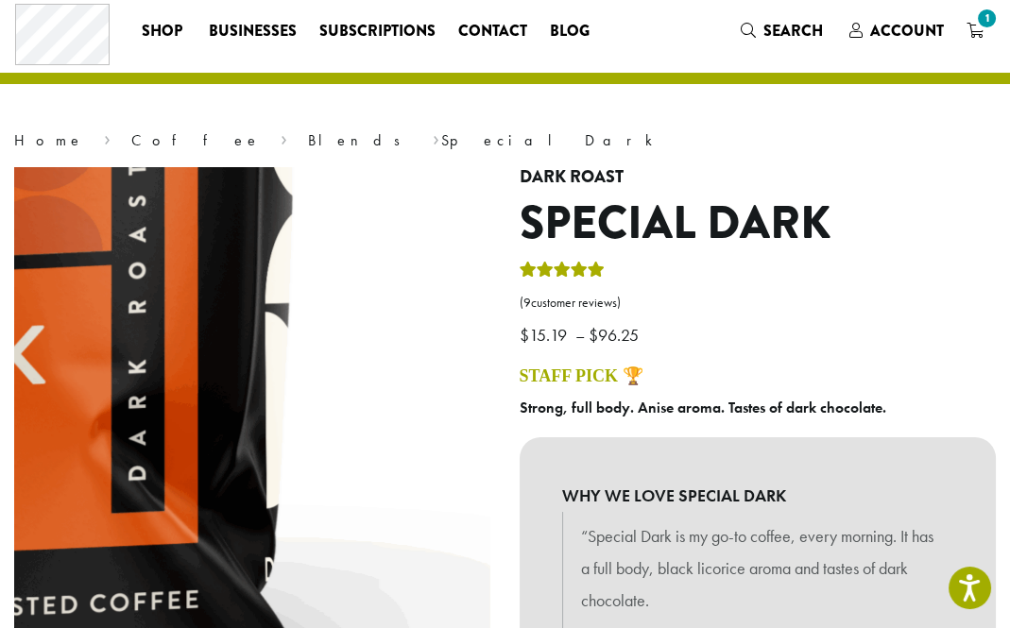
scroll to position [0, 0]
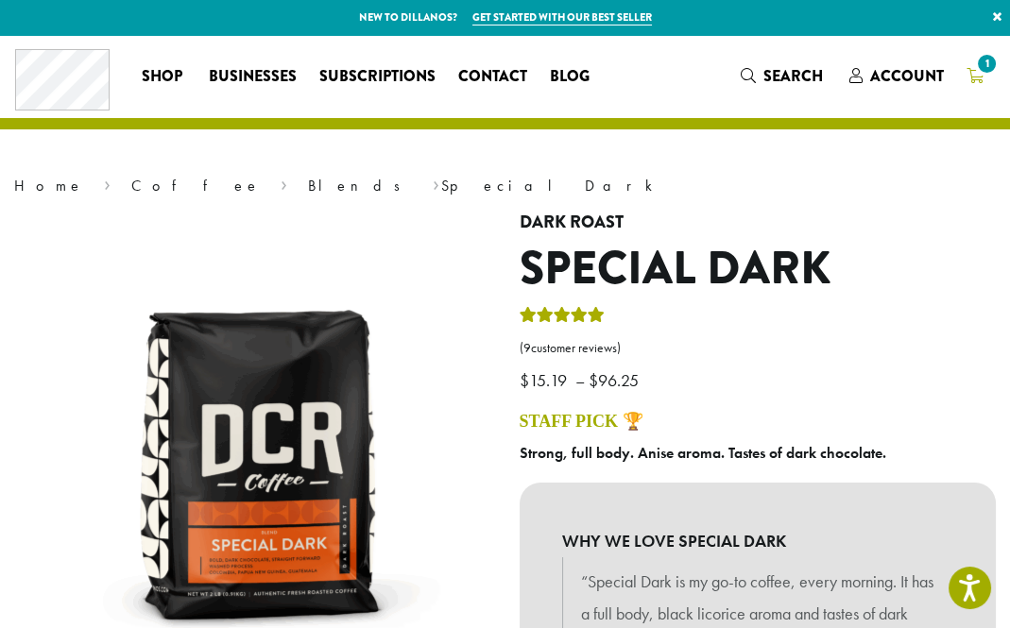
click at [985, 63] on span "1" at bounding box center [987, 64] width 26 height 26
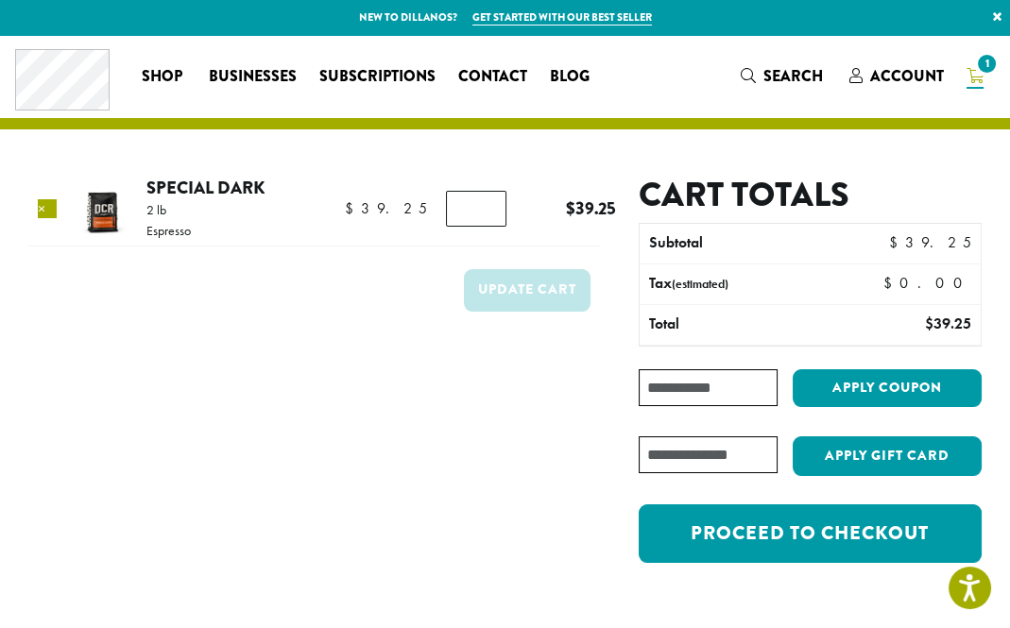
click at [51, 209] on link "×" at bounding box center [47, 208] width 19 height 19
